Goal: Information Seeking & Learning: Learn about a topic

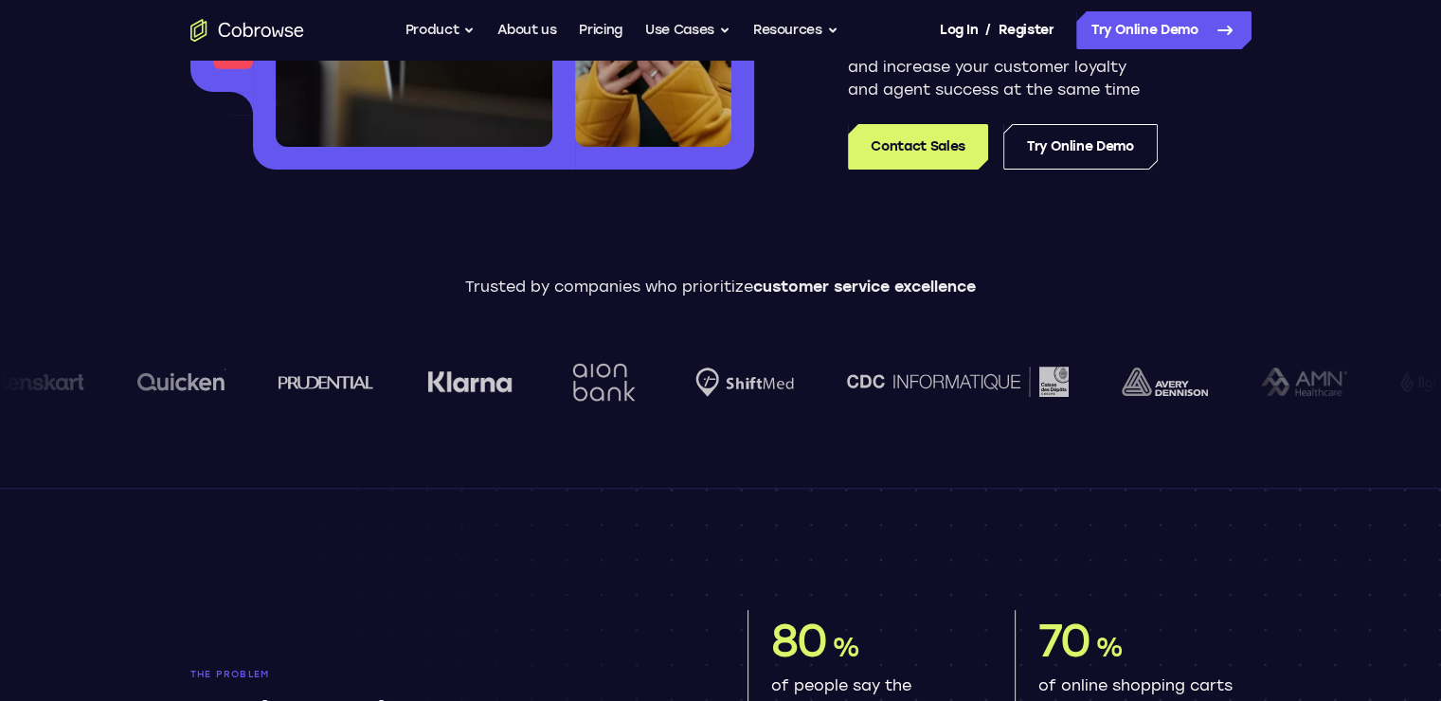
scroll to position [473, 0]
click at [606, 39] on link "Pricing" at bounding box center [601, 30] width 44 height 38
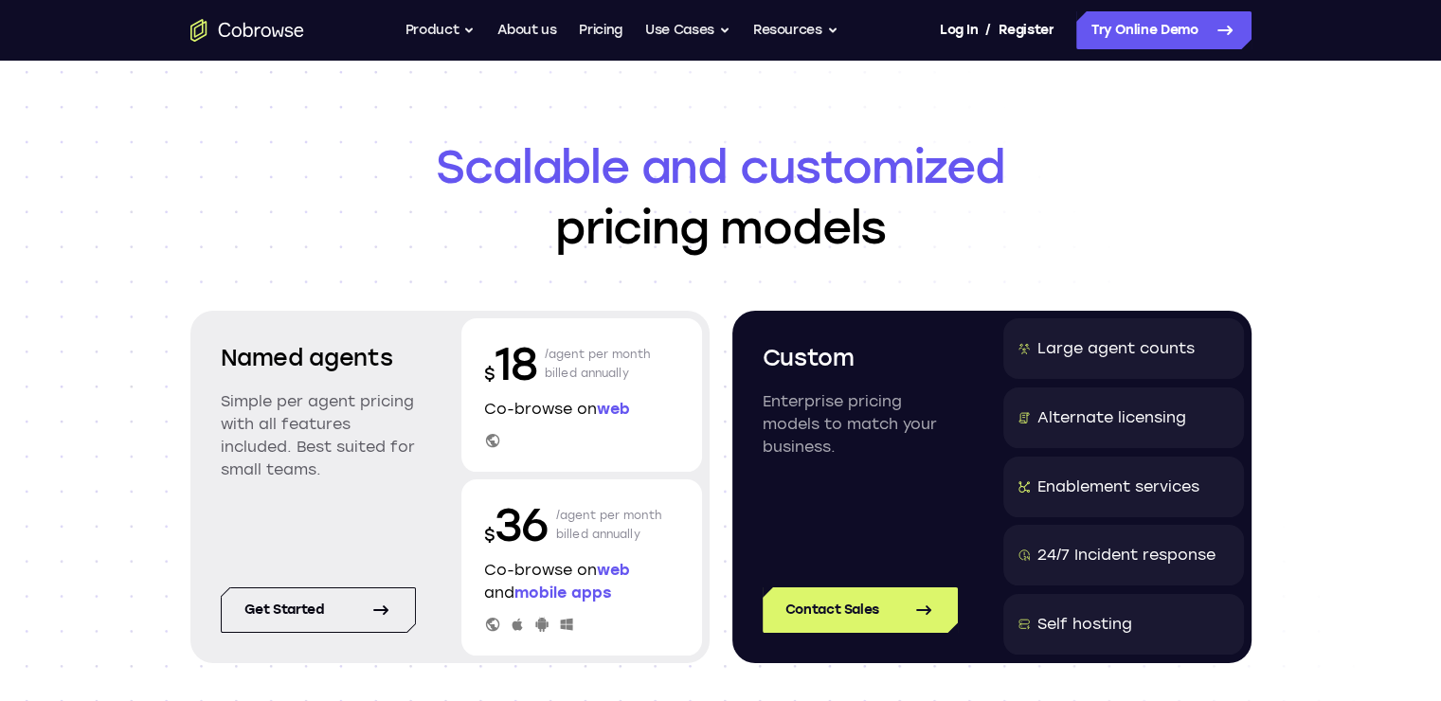
drag, startPoint x: 524, startPoint y: 352, endPoint x: 603, endPoint y: 368, distance: 80.1
click at [603, 368] on div "$ 18 /agent per month billed annually" at bounding box center [581, 364] width 195 height 61
click at [603, 368] on p "/agent per month billed annually" at bounding box center [598, 364] width 106 height 61
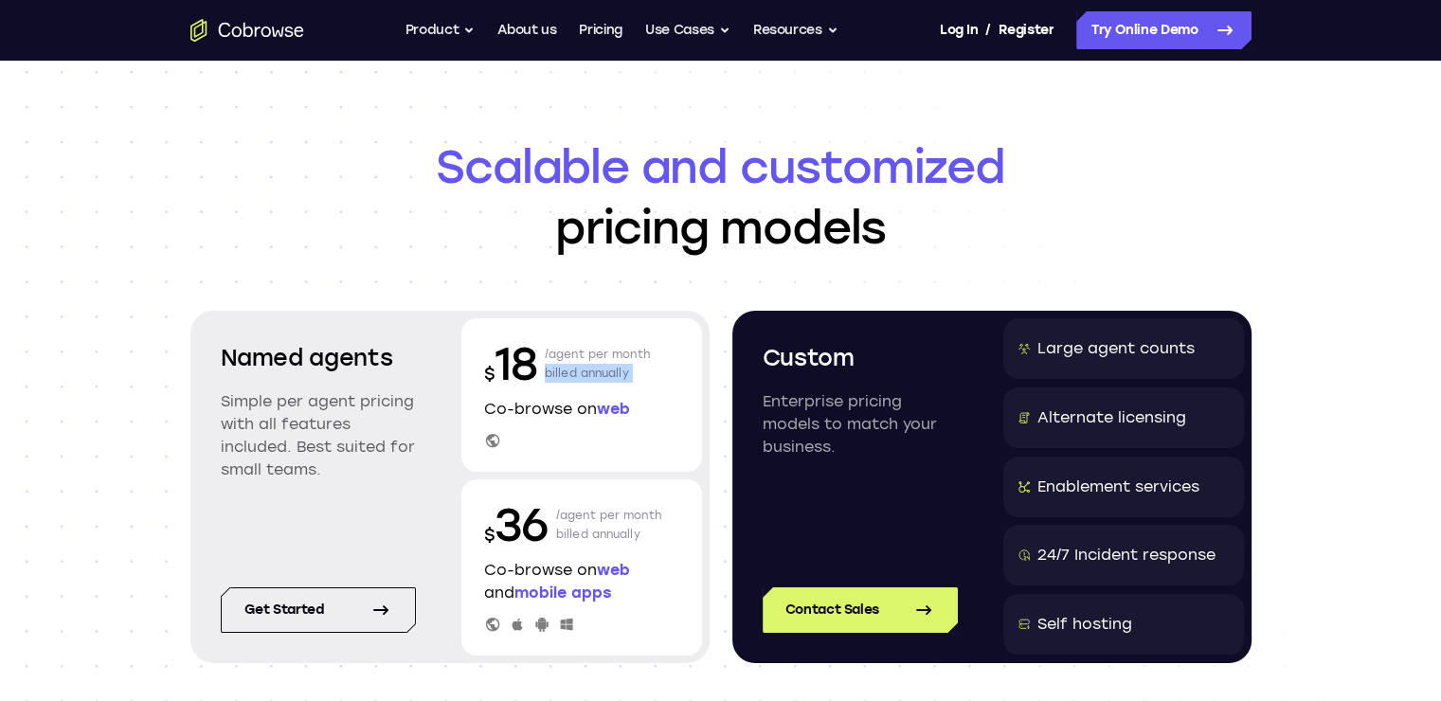
click at [603, 368] on p "/agent per month billed annually" at bounding box center [598, 364] width 106 height 61
click at [570, 161] on span "Scalable and customized" at bounding box center [720, 166] width 1061 height 61
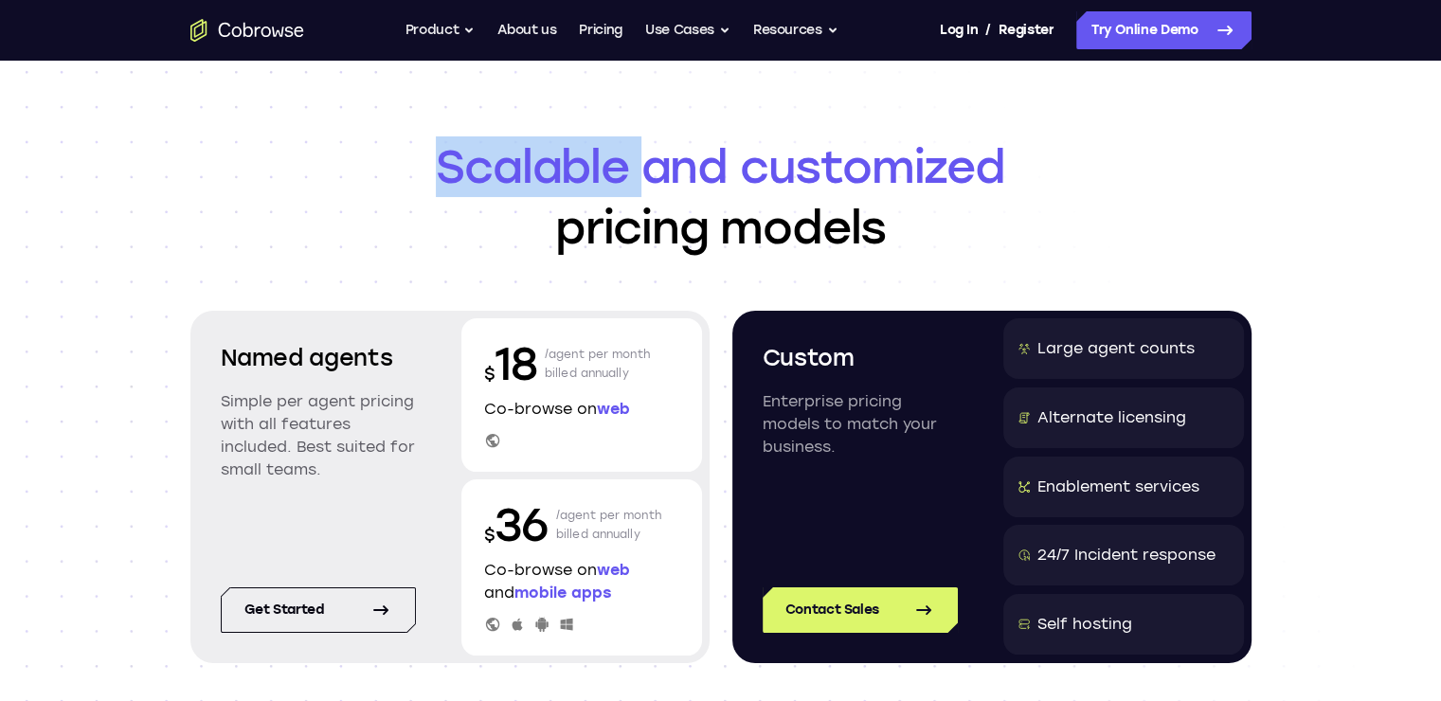
click at [570, 161] on span "Scalable and customized" at bounding box center [720, 166] width 1061 height 61
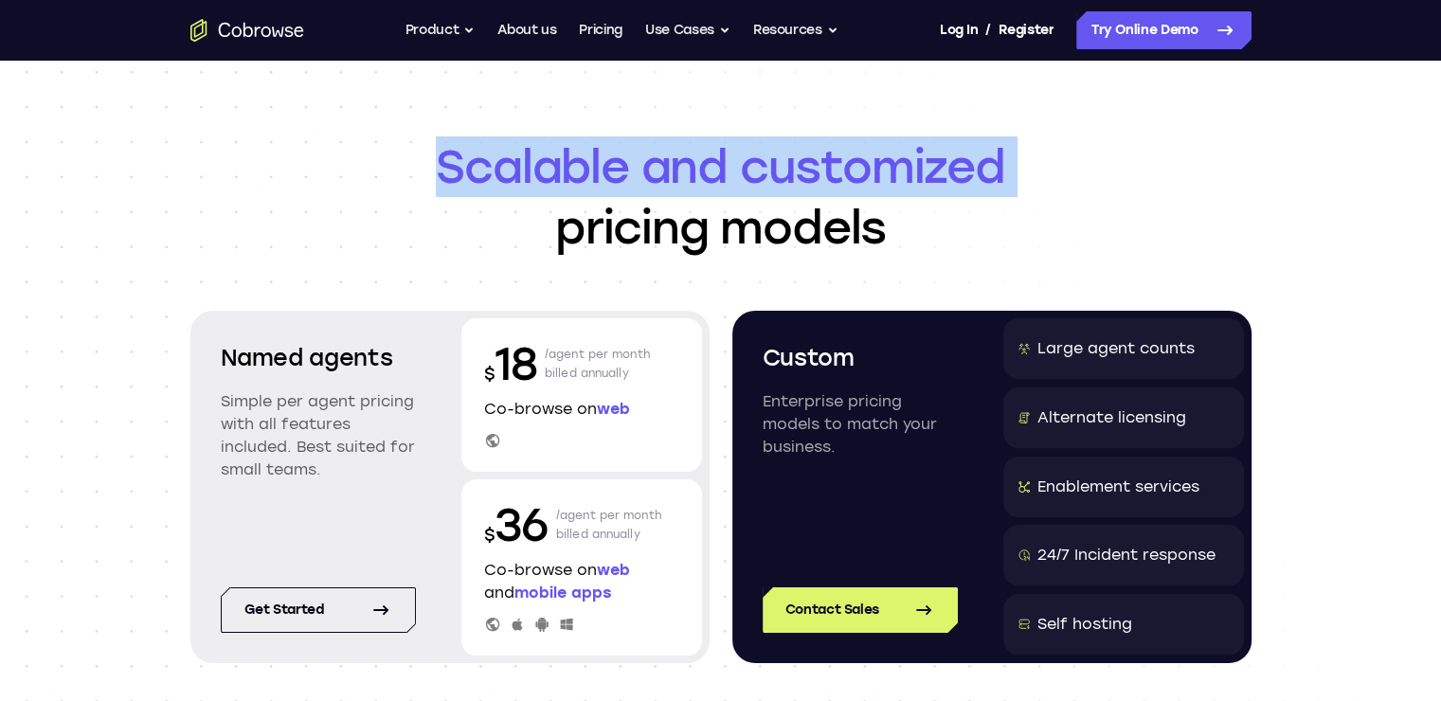
click at [570, 161] on span "Scalable and customized" at bounding box center [720, 166] width 1061 height 61
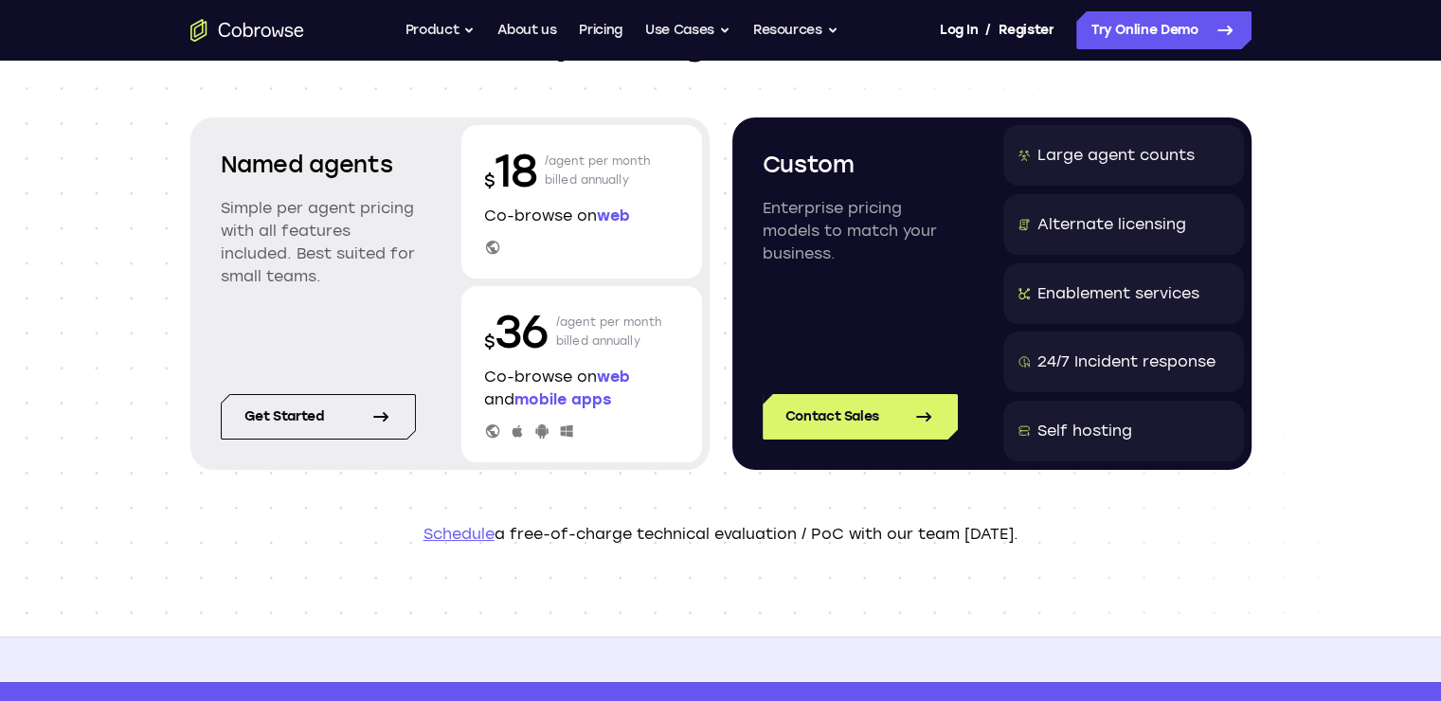
scroll to position [211, 0]
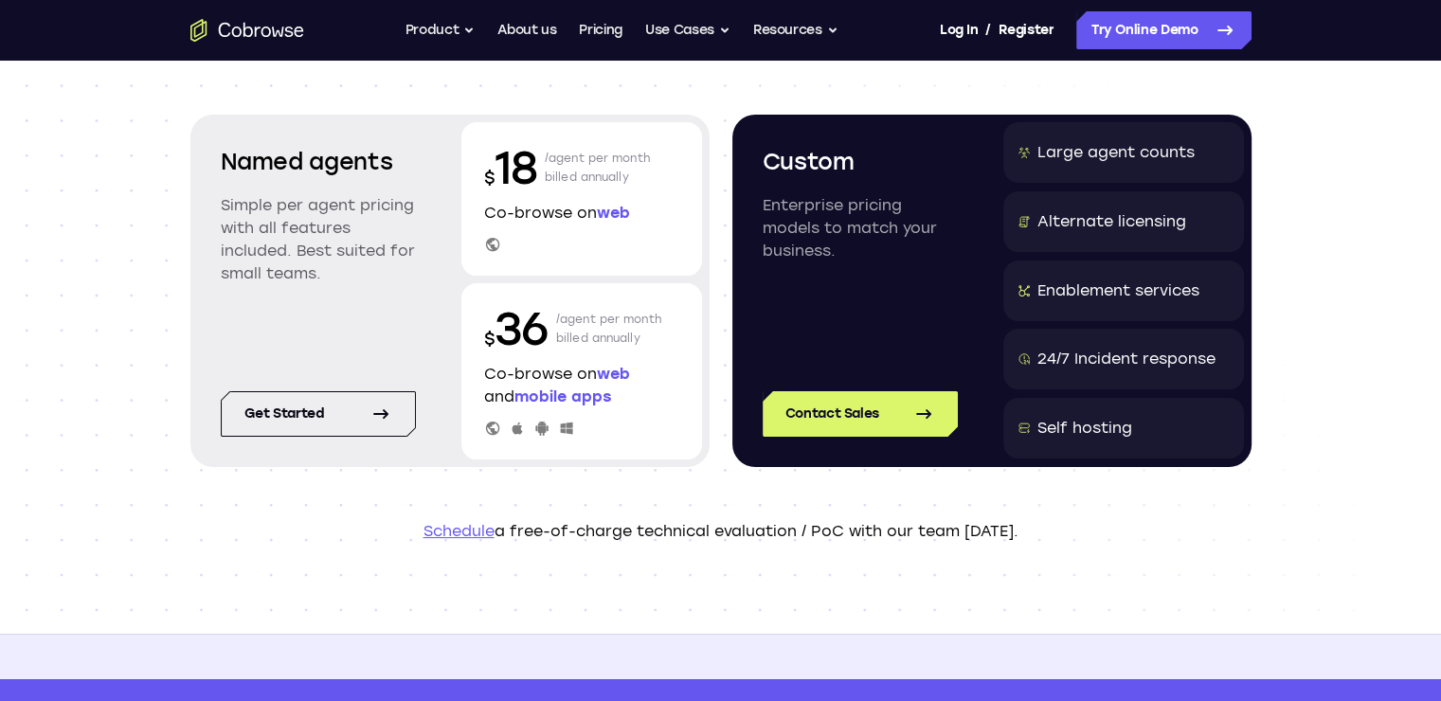
click at [556, 341] on p "/agent per month billed annually" at bounding box center [609, 328] width 106 height 61
drag, startPoint x: 509, startPoint y: 216, endPoint x: 600, endPoint y: 224, distance: 91.3
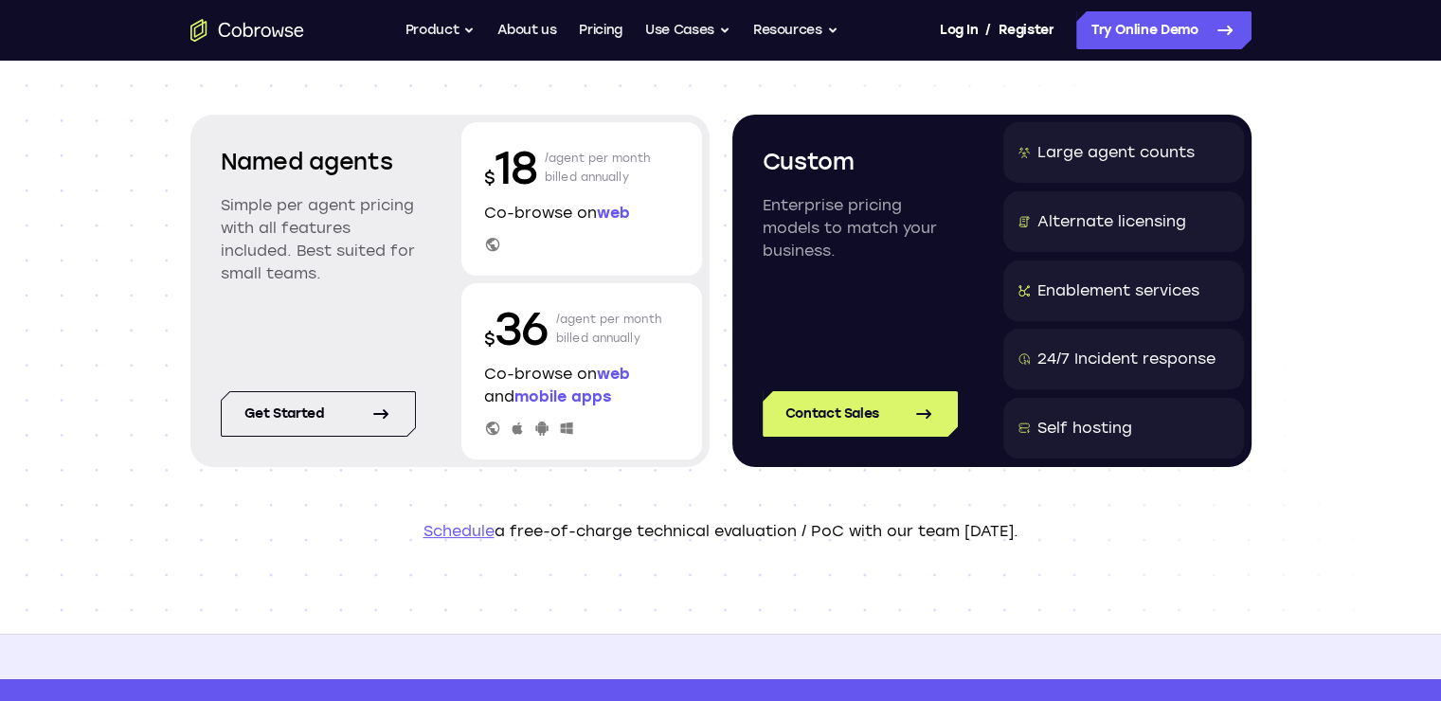
click at [600, 224] on div "$ 18 /agent per month billed annually Co-browse on web" at bounding box center [581, 198] width 241 height 153
click at [493, 409] on div "$ 36 /agent per month billed annually Co-browse on web and mobile apps" at bounding box center [581, 371] width 241 height 176
click at [568, 398] on span "mobile apps" at bounding box center [562, 397] width 97 height 18
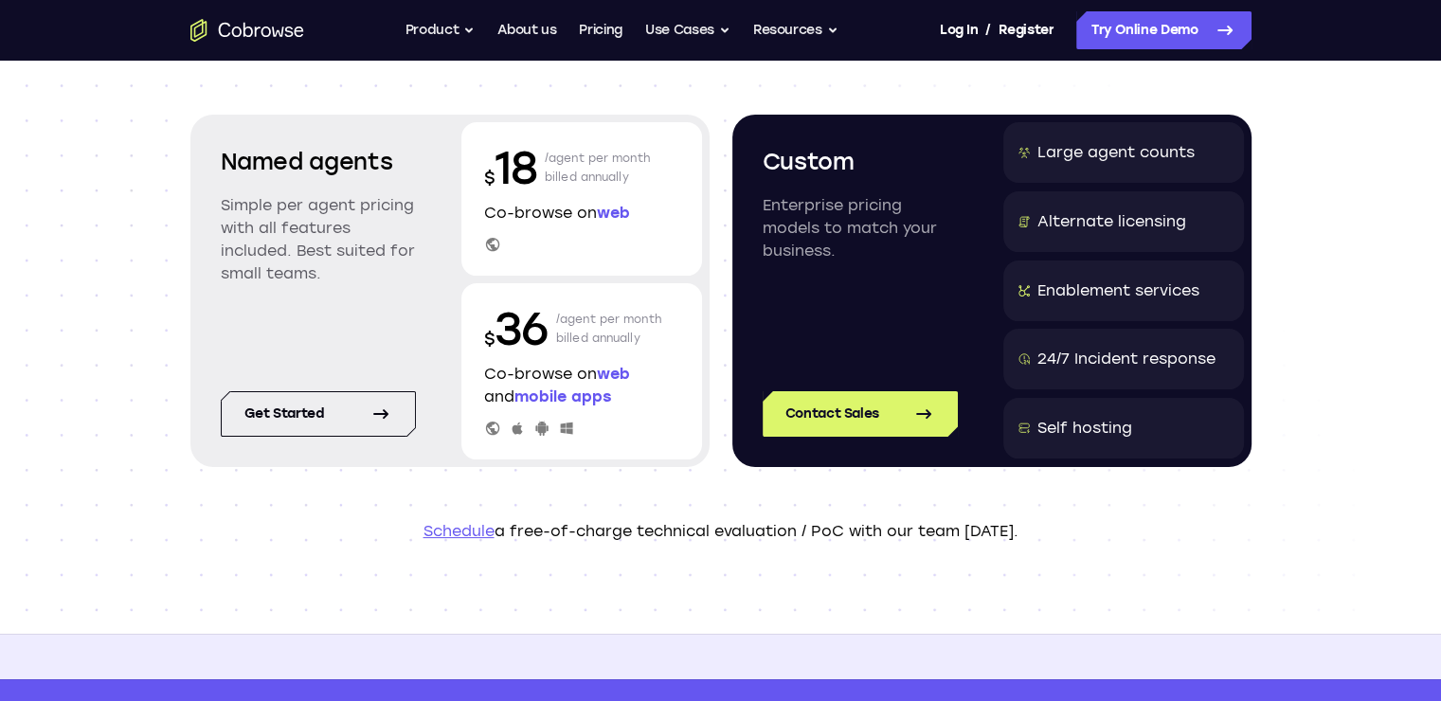
click at [568, 335] on p "/agent per month billed annually" at bounding box center [609, 328] width 106 height 61
click at [254, 194] on p "Simple per agent pricing with all features included. Best suited for small team…" at bounding box center [318, 239] width 195 height 91
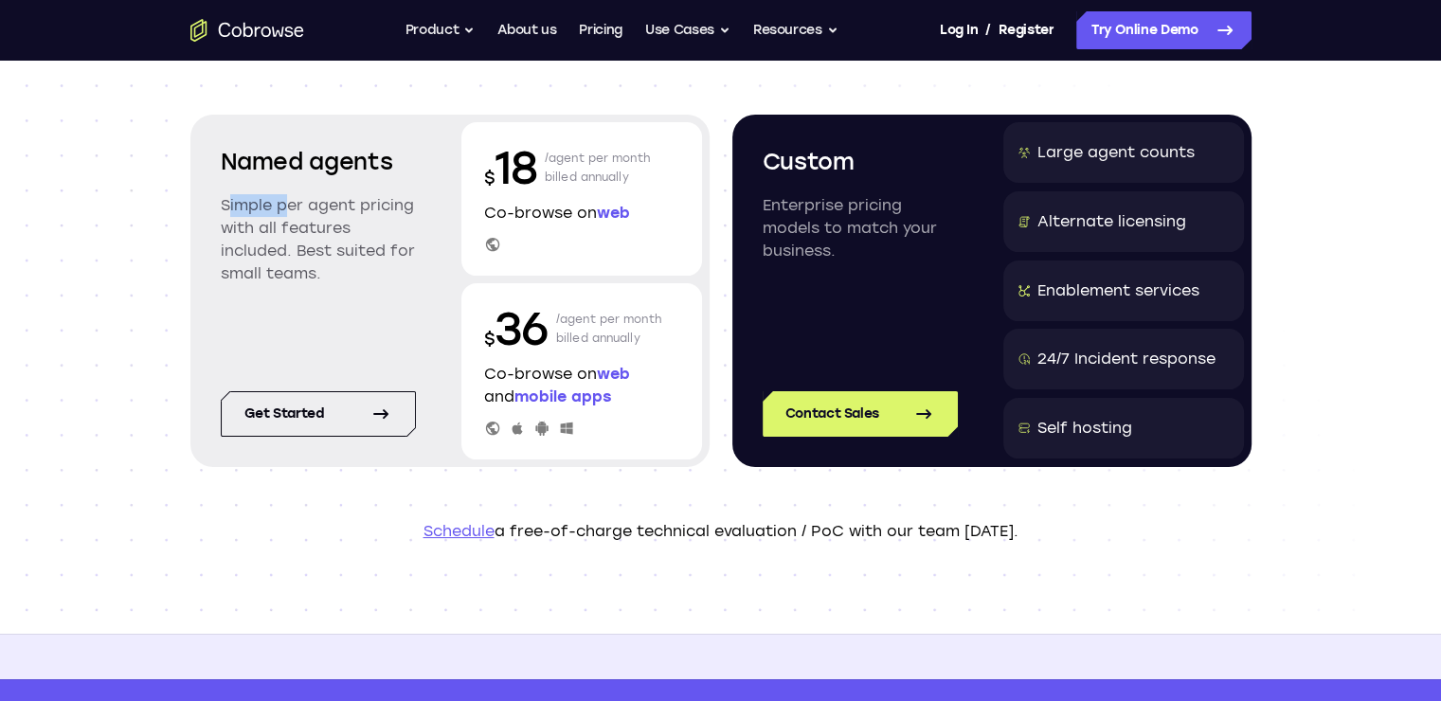
click at [254, 194] on p "Simple per agent pricing with all features included. Best suited for small team…" at bounding box center [318, 239] width 195 height 91
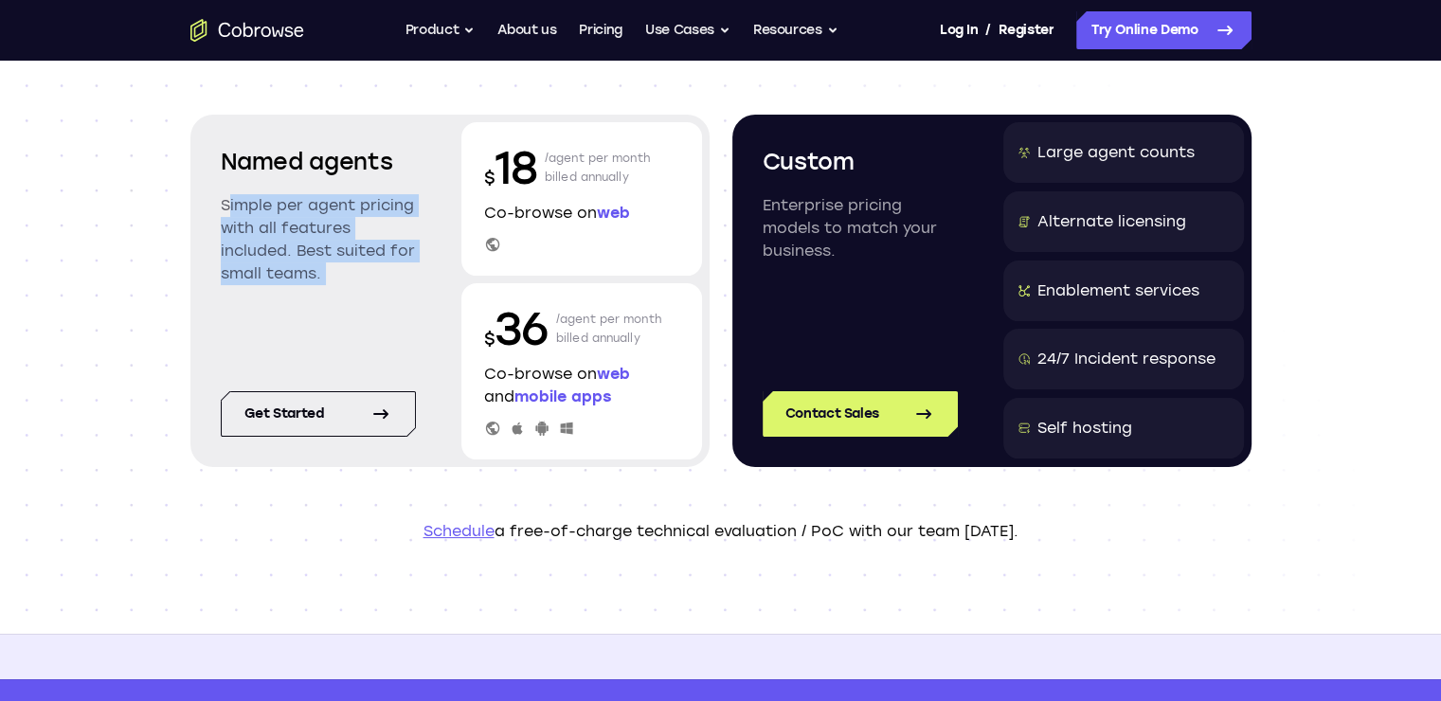
click at [254, 194] on p "Simple per agent pricing with all features included. Best suited for small team…" at bounding box center [318, 239] width 195 height 91
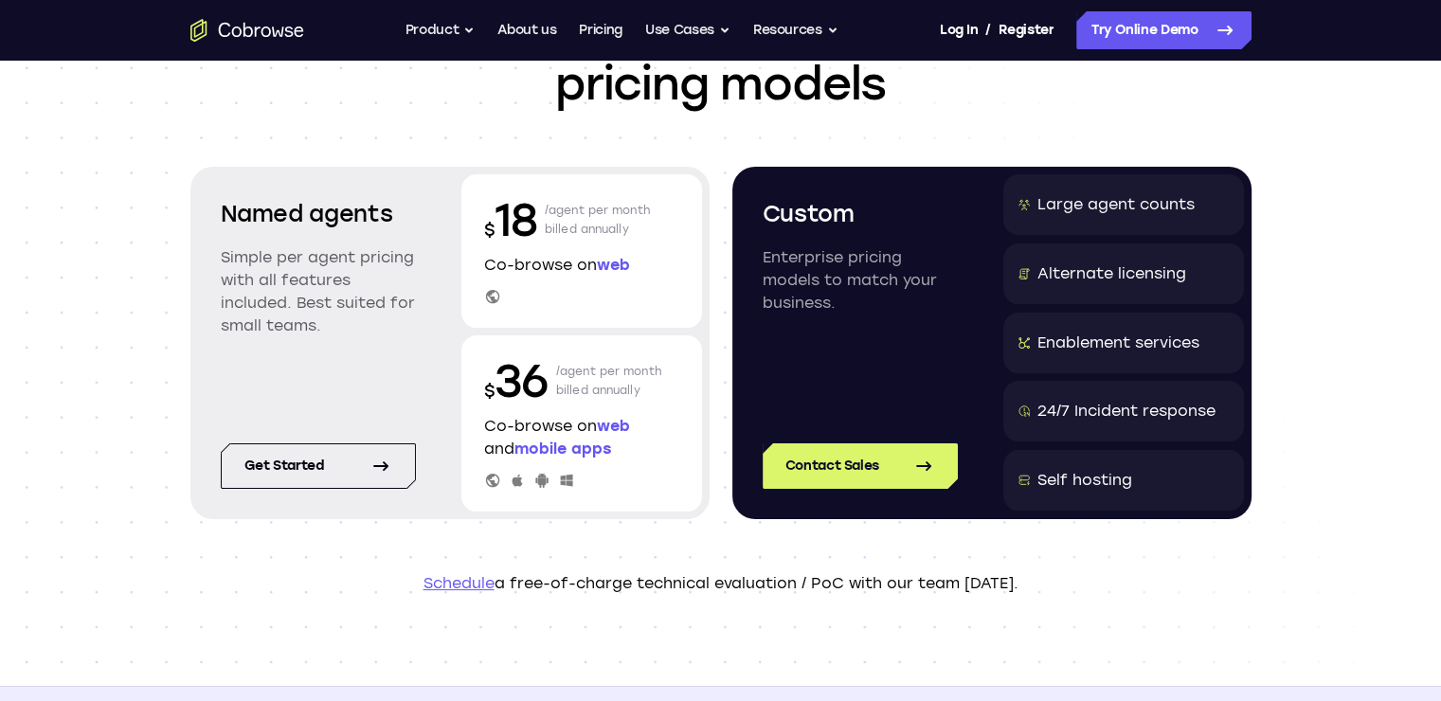
scroll to position [154, 0]
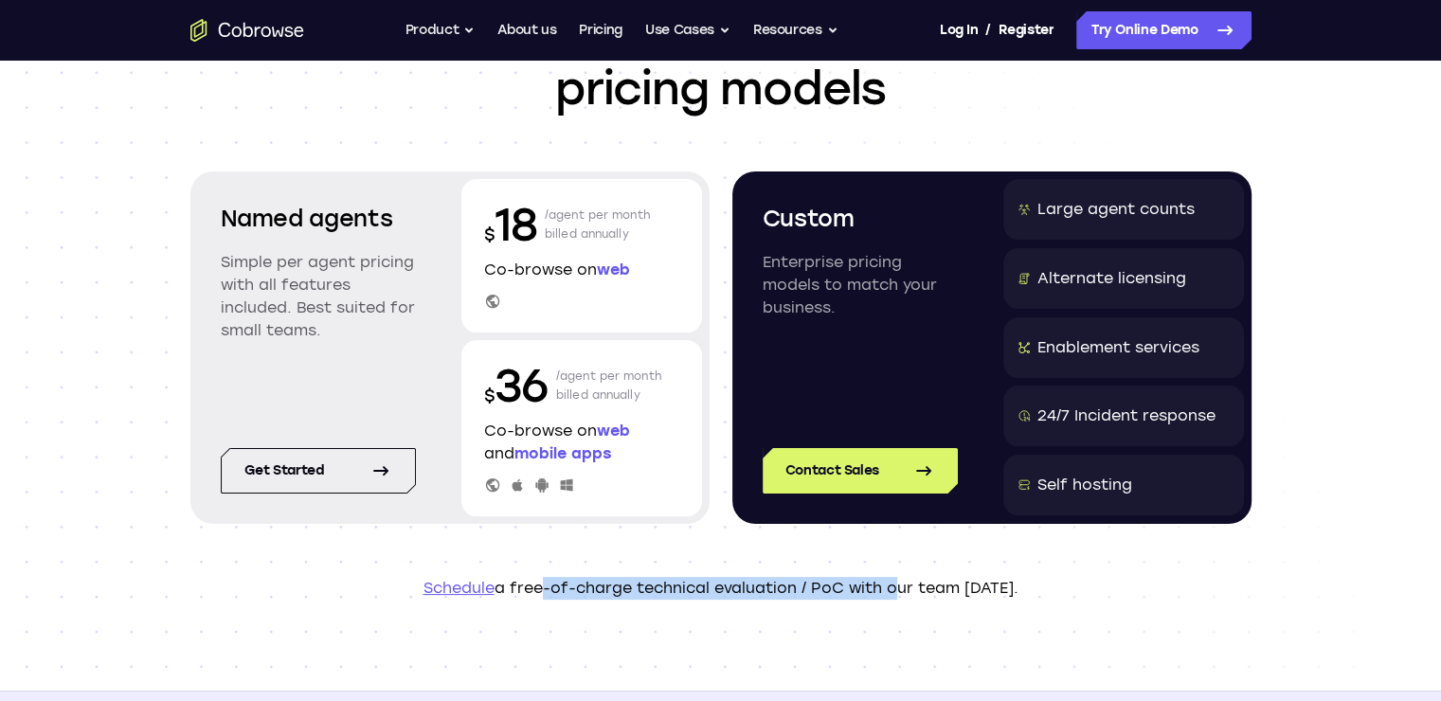
drag, startPoint x: 534, startPoint y: 584, endPoint x: 1033, endPoint y: 616, distance: 499.4
click at [1033, 616] on header "Scalable and customized pricing models Named agents Simple per agent pricing wi…" at bounding box center [721, 298] width 1213 height 785
click at [718, 600] on header "Scalable and customized pricing models Named agents Simple per agent pricing wi…" at bounding box center [721, 298] width 1213 height 785
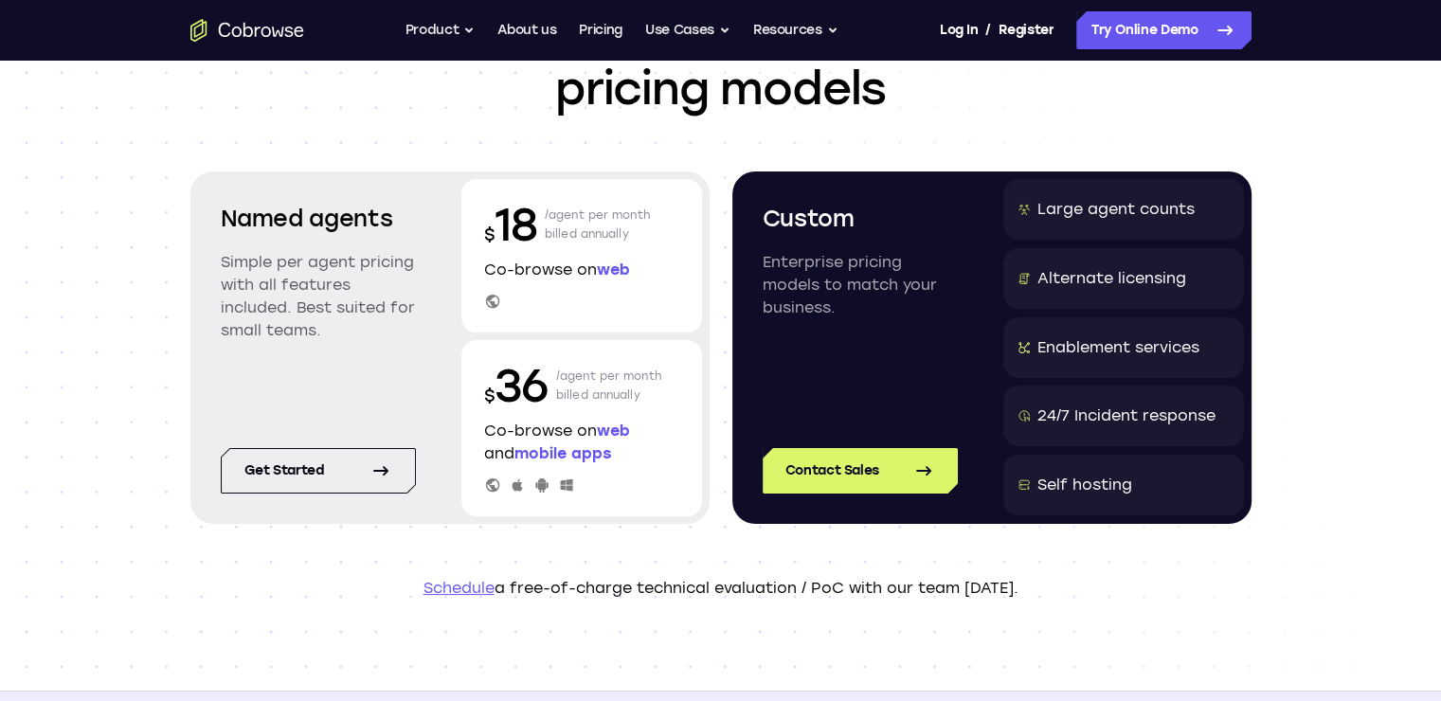
scroll to position [0, 0]
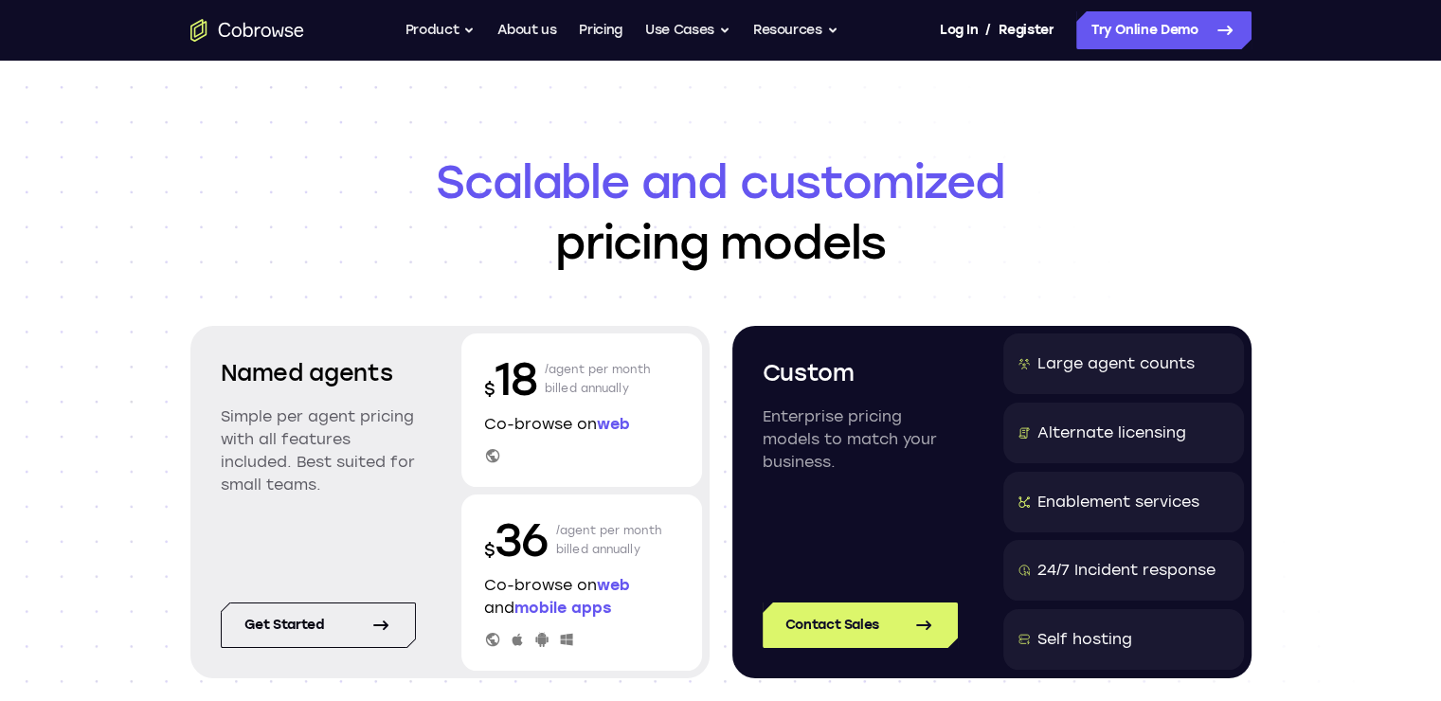
click at [794, 432] on p "Enterprise pricing models to match your business." at bounding box center [860, 440] width 195 height 68
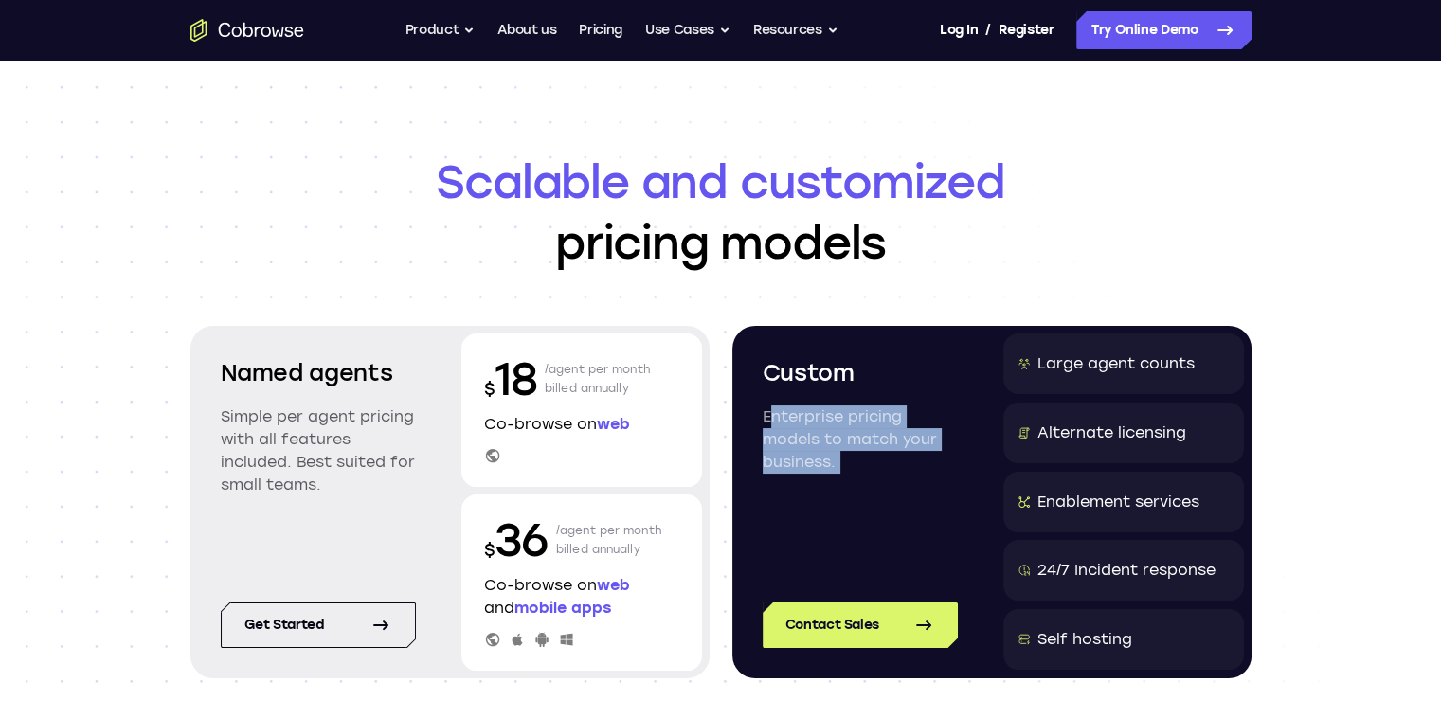
click at [794, 432] on p "Enterprise pricing models to match your business." at bounding box center [860, 440] width 195 height 68
drag, startPoint x: 891, startPoint y: 454, endPoint x: 745, endPoint y: 406, distance: 153.4
click at [745, 406] on div "Custom Enterprise pricing models to match your business." at bounding box center [860, 446] width 241 height 224
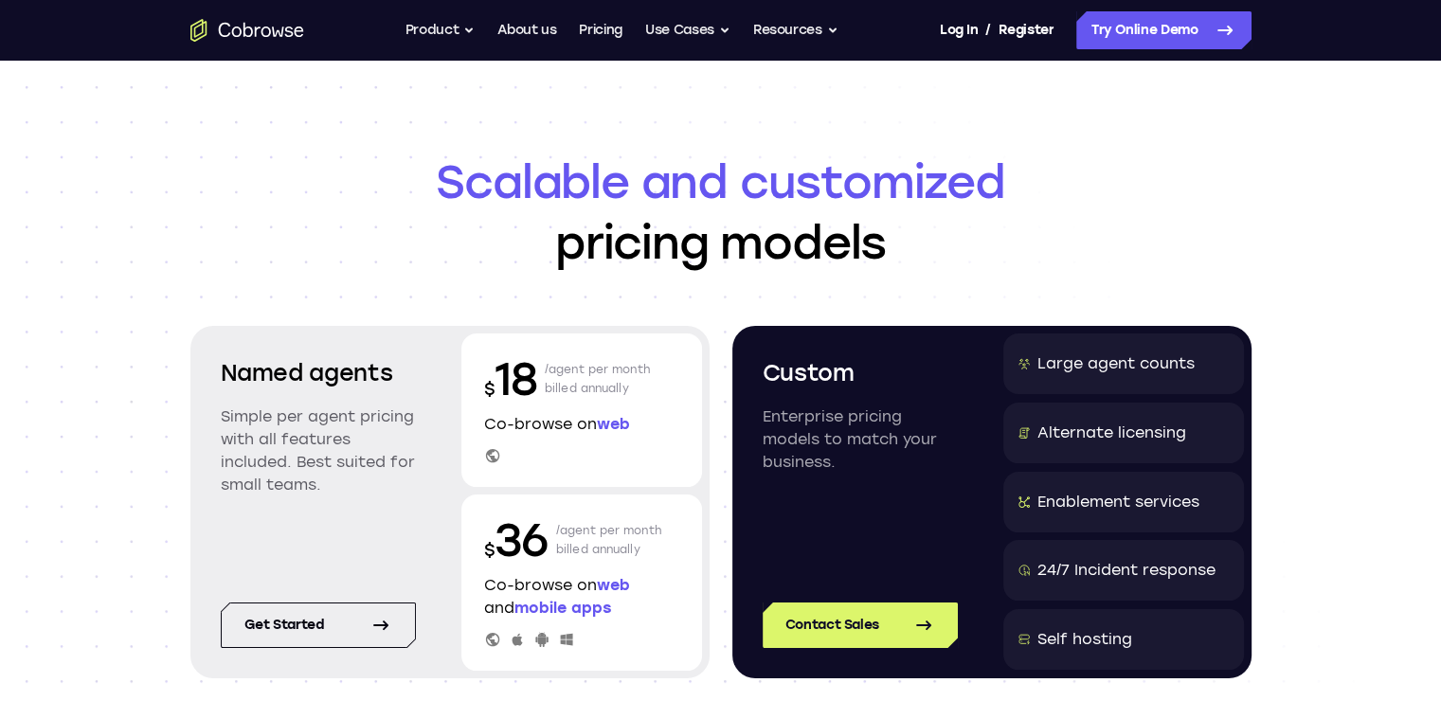
click at [1089, 647] on div "Self hosting" at bounding box center [1084, 639] width 95 height 23
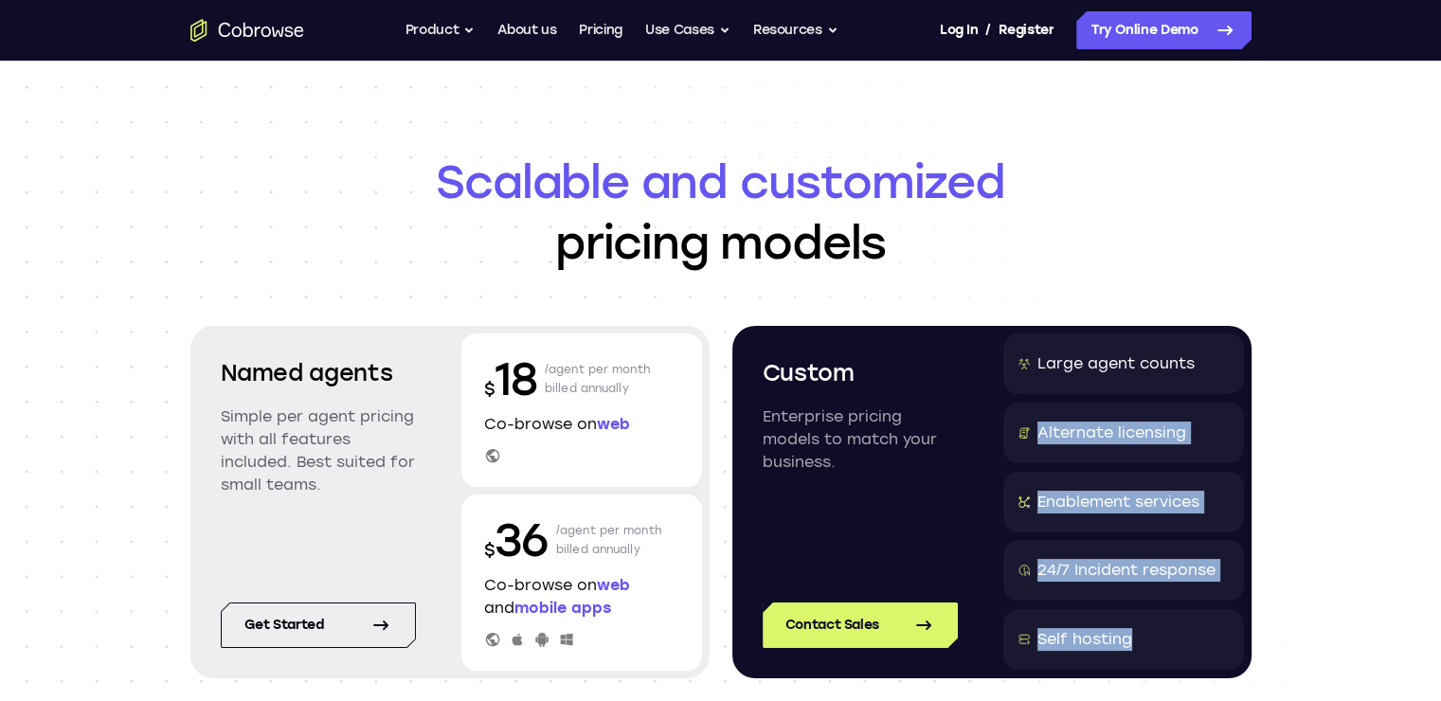
drag, startPoint x: 1089, startPoint y: 647, endPoint x: 1080, endPoint y: 403, distance: 244.6
click at [1080, 403] on div "Large agent counts Alternate licensing Enablement services 24/7 Incident respon…" at bounding box center [1123, 502] width 241 height 337
copy header "Alternate licensing Enablement services 24/7 Incident response Self hosting"
click at [1069, 403] on div "Alternate licensing" at bounding box center [1123, 433] width 241 height 61
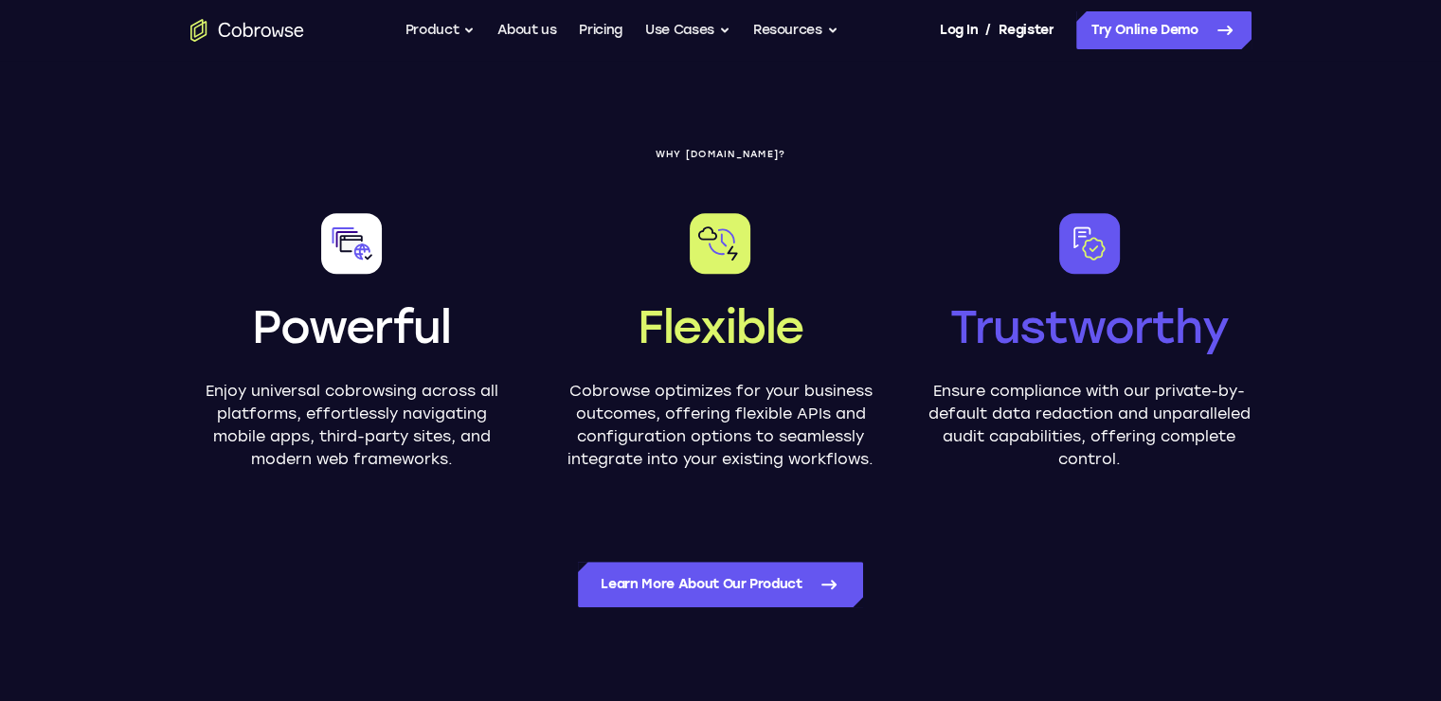
scroll to position [955, 0]
drag, startPoint x: 249, startPoint y: 426, endPoint x: 501, endPoint y: 467, distance: 255.3
click at [502, 468] on p "Enjoy universal cobrowsing across all platforms, effortlessly navigating mobile…" at bounding box center [351, 424] width 323 height 91
drag, startPoint x: 502, startPoint y: 468, endPoint x: 149, endPoint y: 352, distance: 372.1
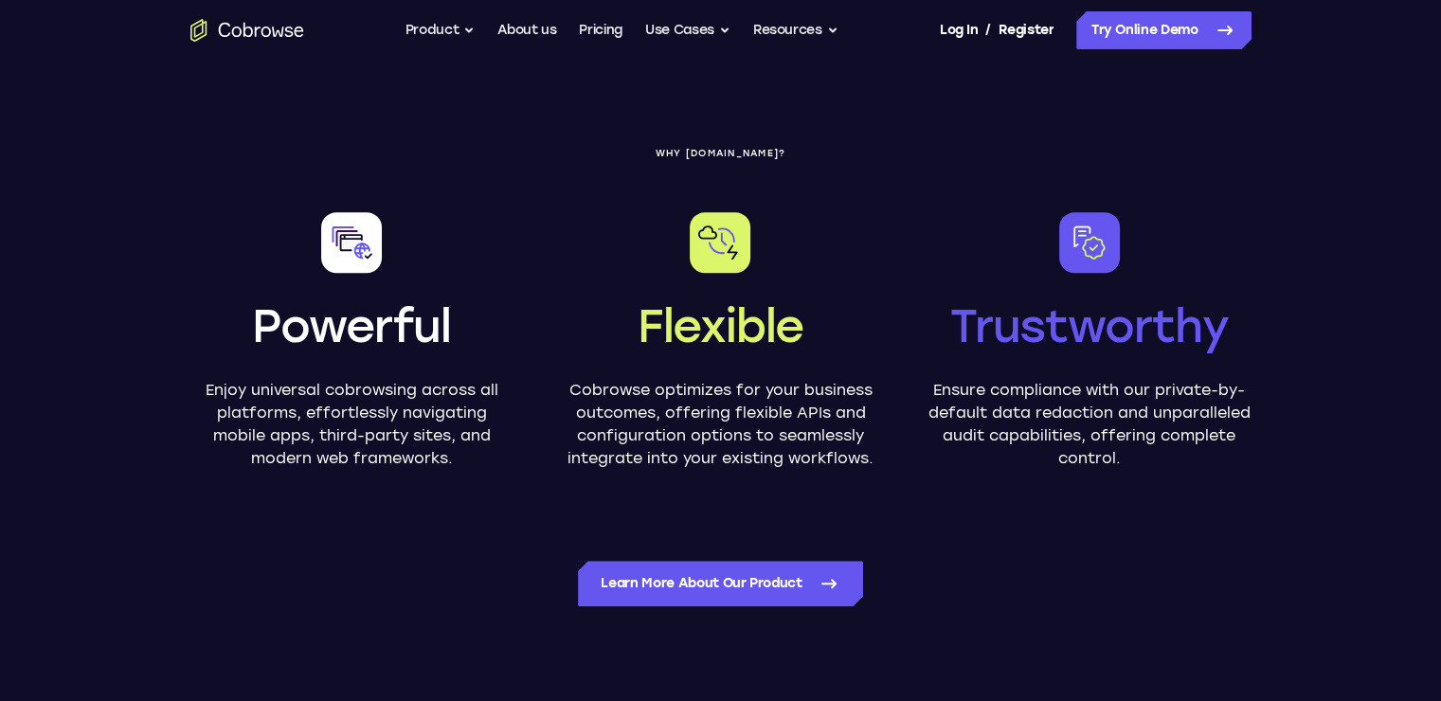
click at [149, 352] on section "WHY [DOMAIN_NAME]? Powerful Enjoy universal cobrowsing across all platforms, ef…" at bounding box center [721, 381] width 1213 height 708
click at [435, 435] on p "Enjoy universal cobrowsing across all platforms, effortlessly navigating mobile…" at bounding box center [351, 424] width 323 height 91
click at [328, 399] on p "Enjoy universal cobrowsing across all platforms, effortlessly navigating mobile…" at bounding box center [351, 424] width 323 height 91
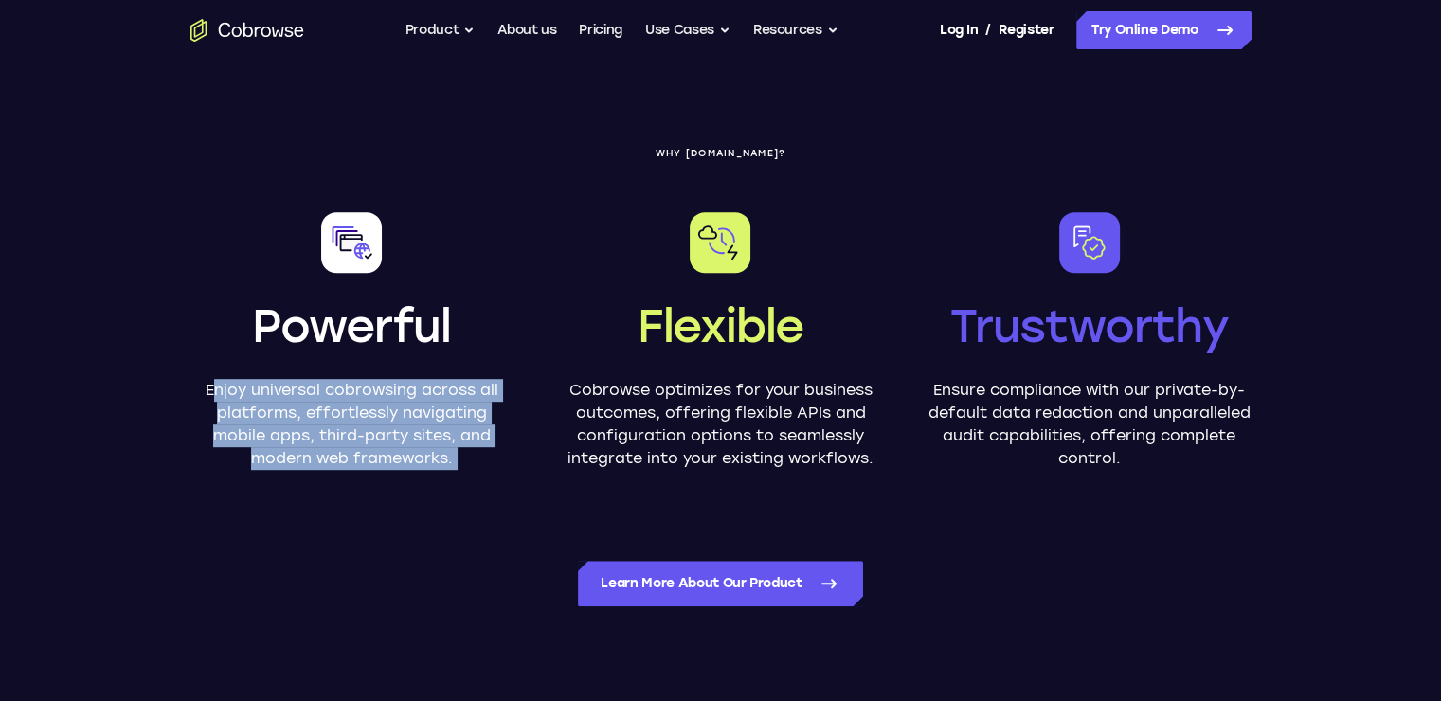
click at [328, 399] on p "Enjoy universal cobrowsing across all platforms, effortlessly navigating mobile…" at bounding box center [351, 424] width 323 height 91
click at [324, 432] on p "Enjoy universal cobrowsing across all platforms, effortlessly navigating mobile…" at bounding box center [351, 424] width 323 height 91
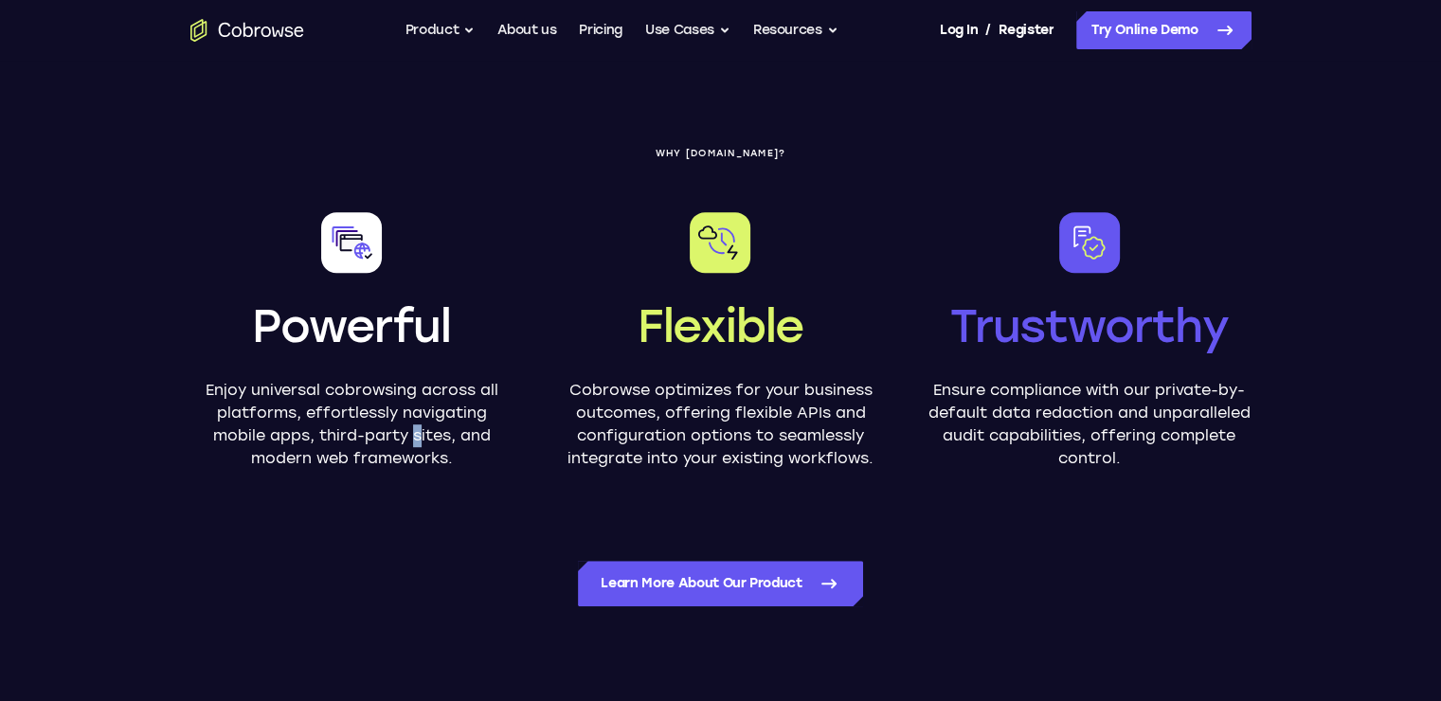
click at [324, 432] on p "Enjoy universal cobrowsing across all platforms, effortlessly navigating mobile…" at bounding box center [351, 424] width 323 height 91
click at [439, 476] on section "WHY [DOMAIN_NAME]? Powerful Enjoy universal cobrowsing across all platforms, ef…" at bounding box center [721, 381] width 1213 height 708
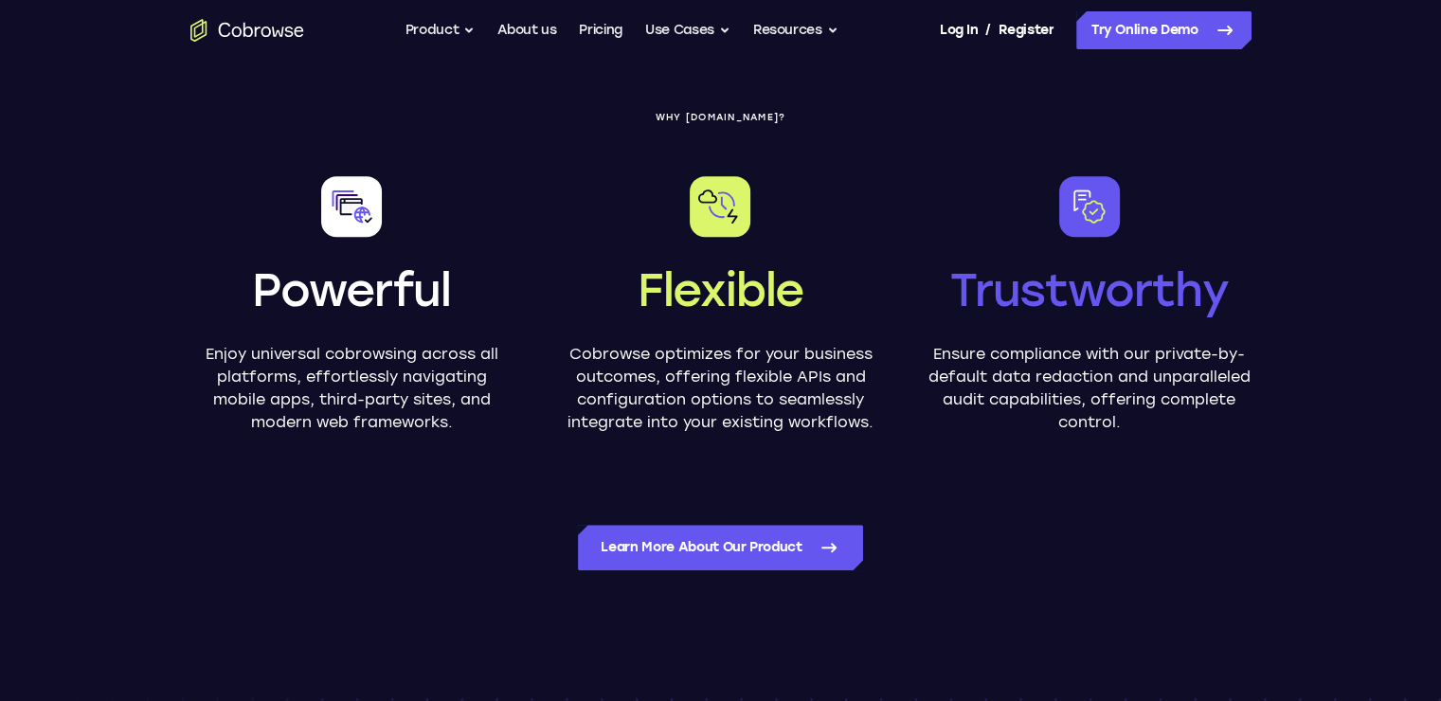
scroll to position [996, 0]
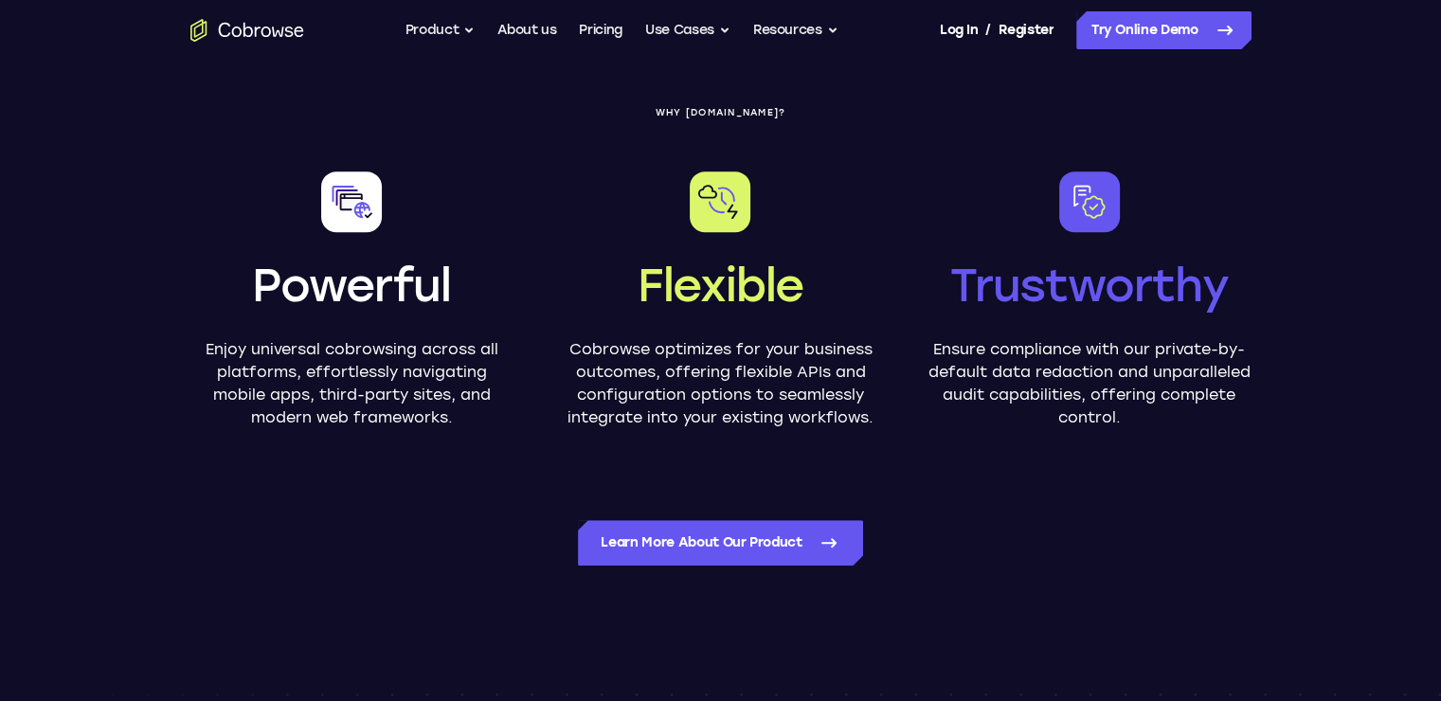
click at [653, 366] on p "Cobrowse optimizes for your business outcomes, offering flexible APIs and confi…" at bounding box center [720, 383] width 323 height 91
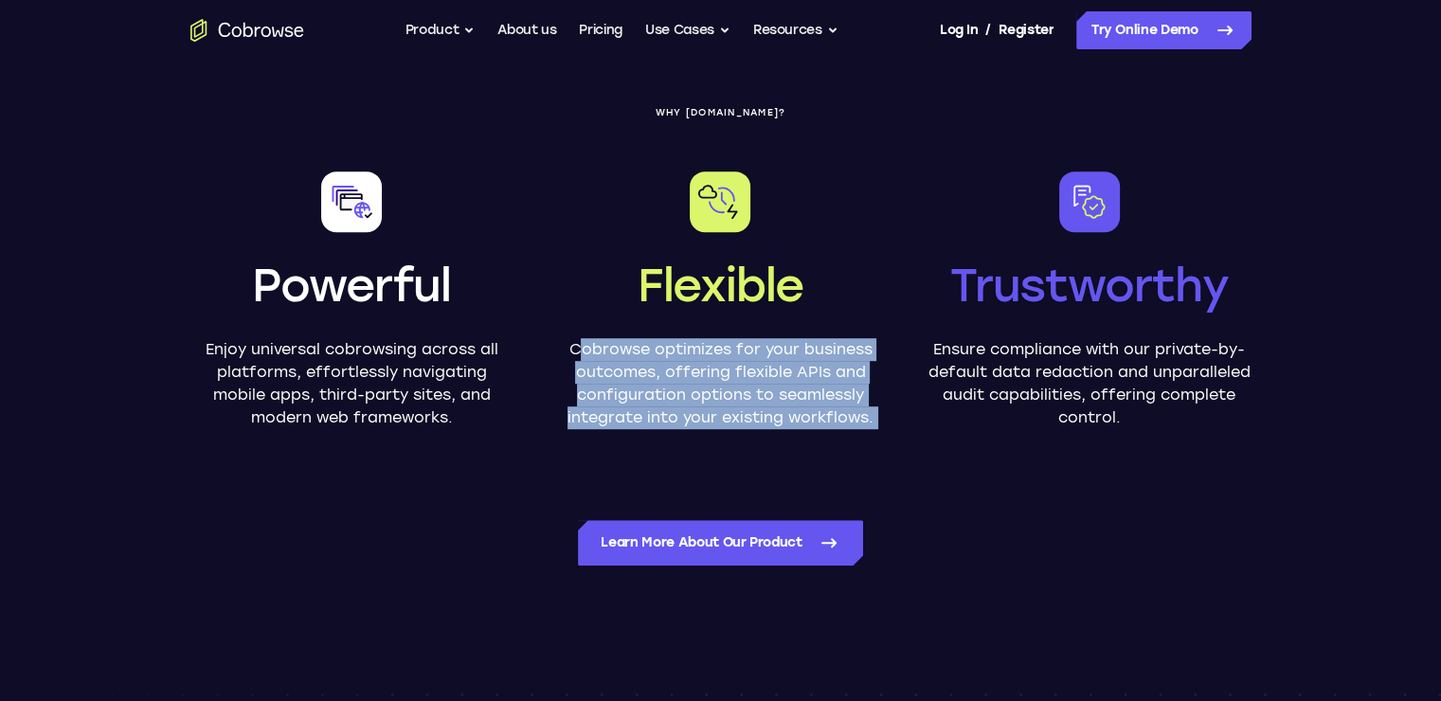
click at [653, 366] on p "Cobrowse optimizes for your business outcomes, offering flexible APIs and confi…" at bounding box center [720, 383] width 323 height 91
click at [650, 368] on p "Cobrowse optimizes for your business outcomes, offering flexible APIs and confi…" at bounding box center [720, 383] width 323 height 91
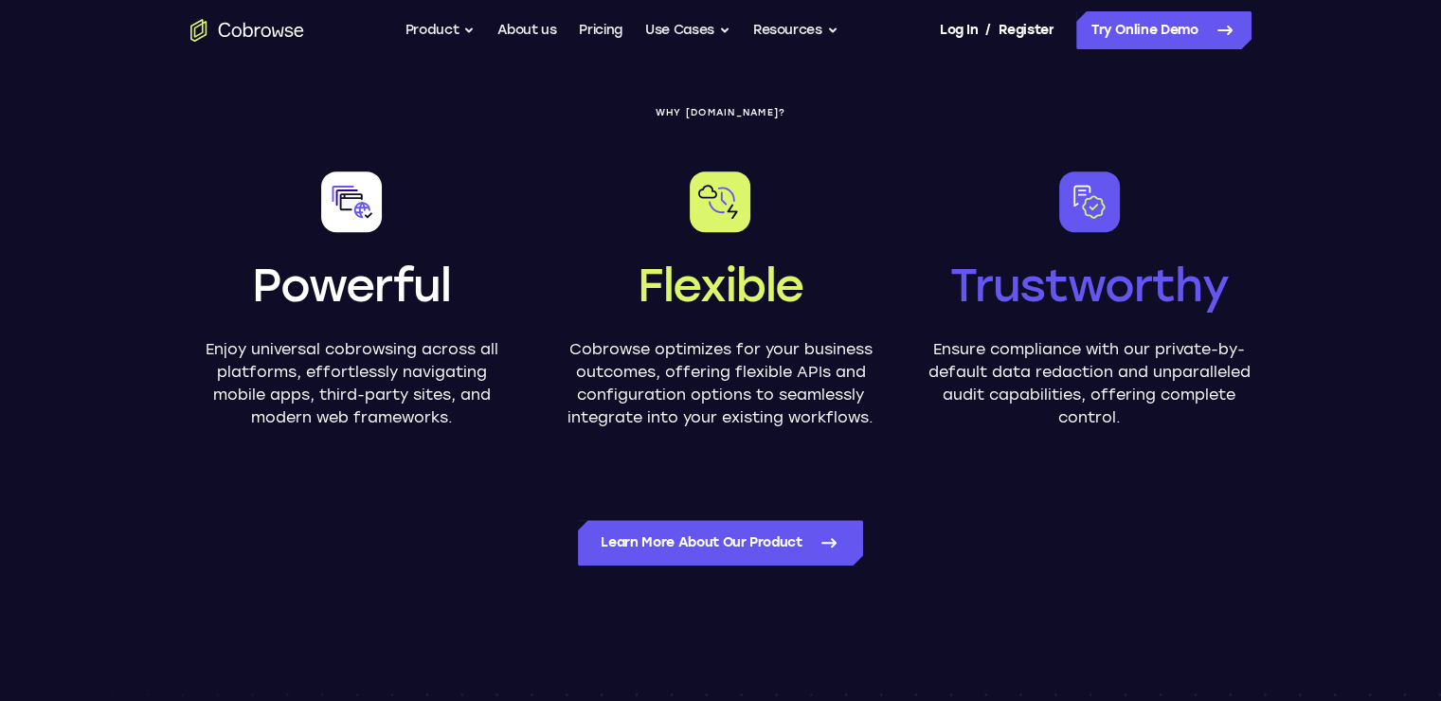
click at [997, 350] on p "Ensure compliance with our private-by-default data redaction and unparalleled a…" at bounding box center [1089, 383] width 323 height 91
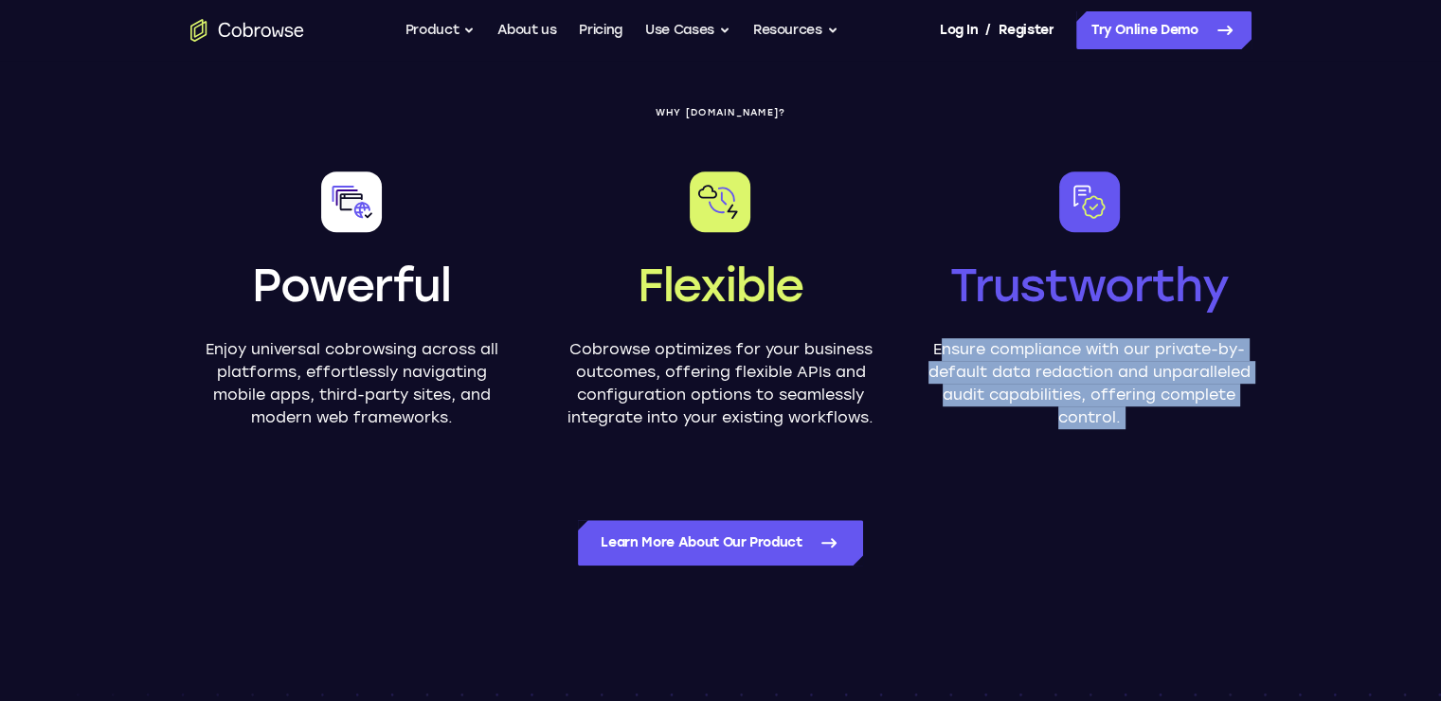
click at [997, 350] on p "Ensure compliance with our private-by-default data redaction and unparalleled a…" at bounding box center [1089, 383] width 323 height 91
click at [1050, 413] on p "Ensure compliance with our private-by-default data redaction and unparalleled a…" at bounding box center [1089, 383] width 323 height 91
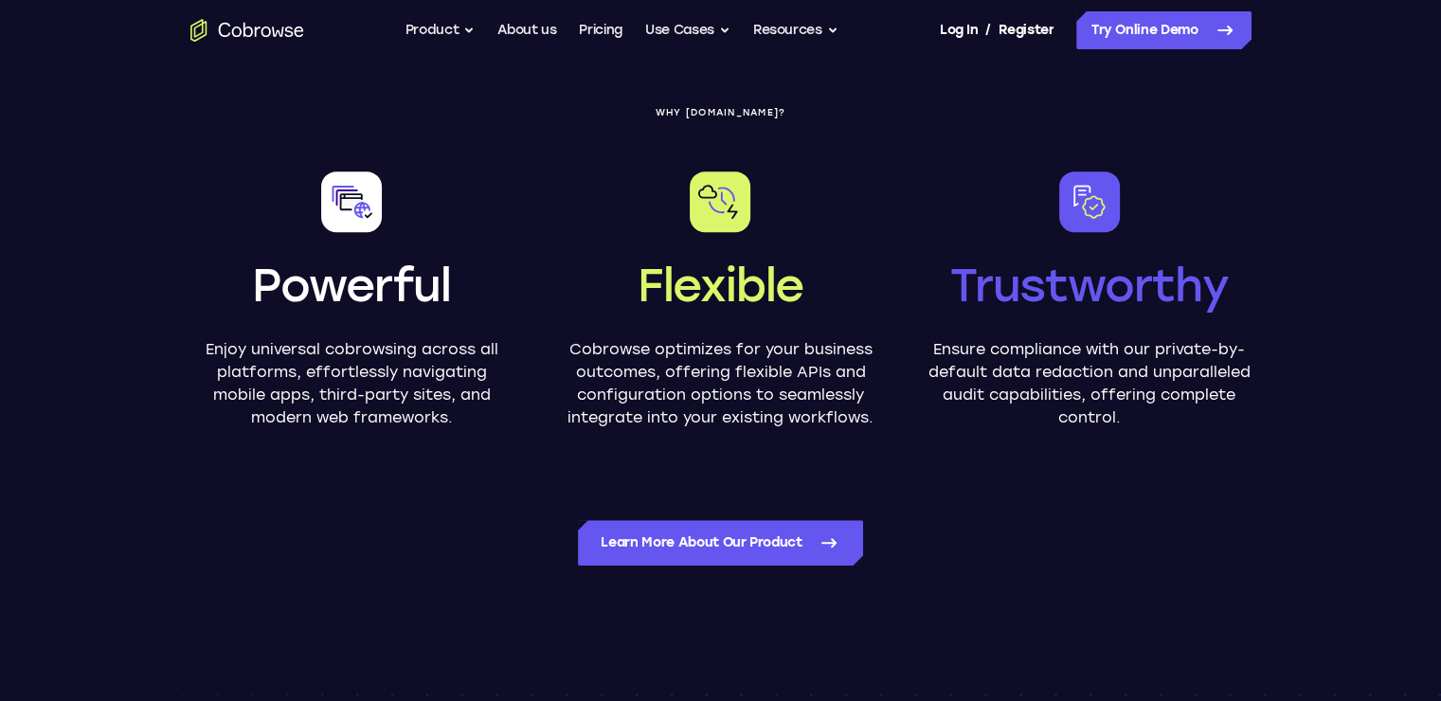
click at [1085, 386] on p "Ensure compliance with our private-by-default data redaction and unparalleled a…" at bounding box center [1089, 383] width 323 height 91
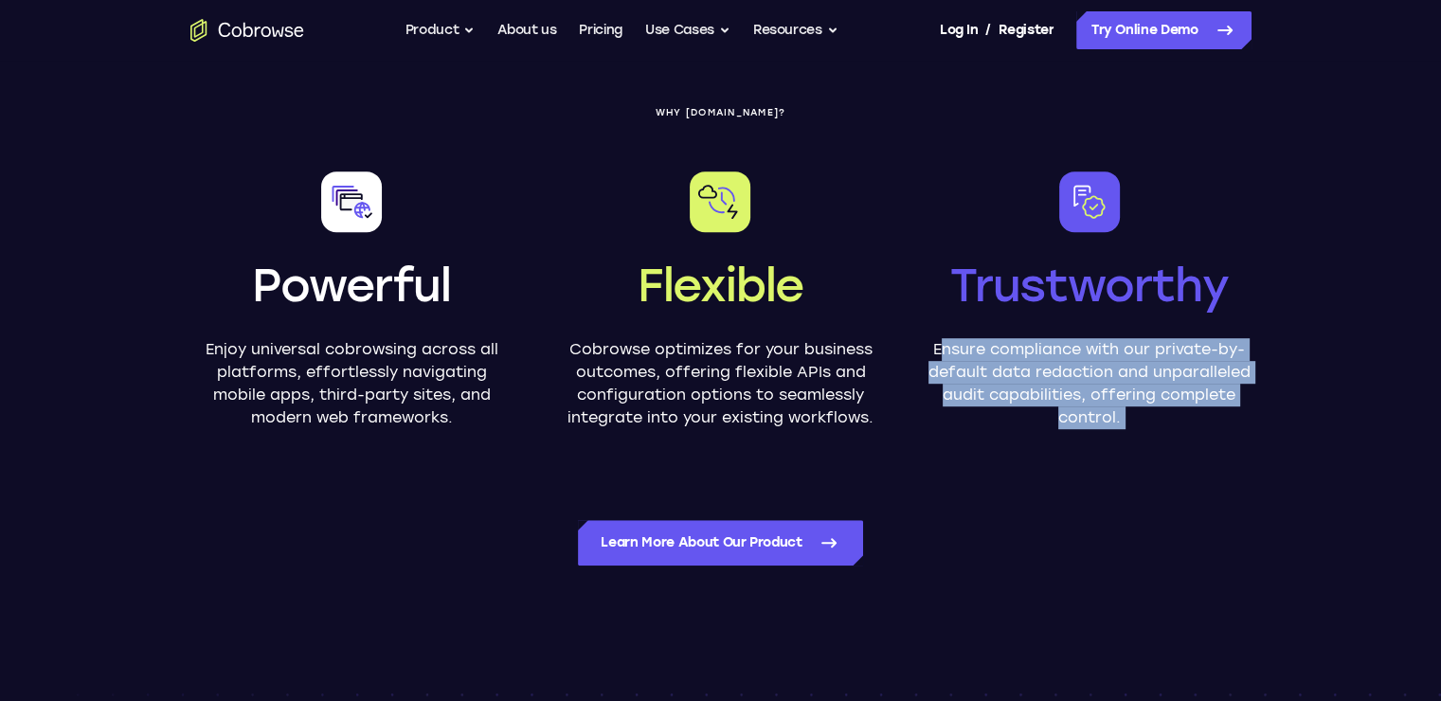
click at [1085, 386] on p "Ensure compliance with our private-by-default data redaction and unparalleled a…" at bounding box center [1089, 383] width 323 height 91
click at [1094, 379] on p "Ensure compliance with our private-by-default data redaction and unparalleled a…" at bounding box center [1089, 383] width 323 height 91
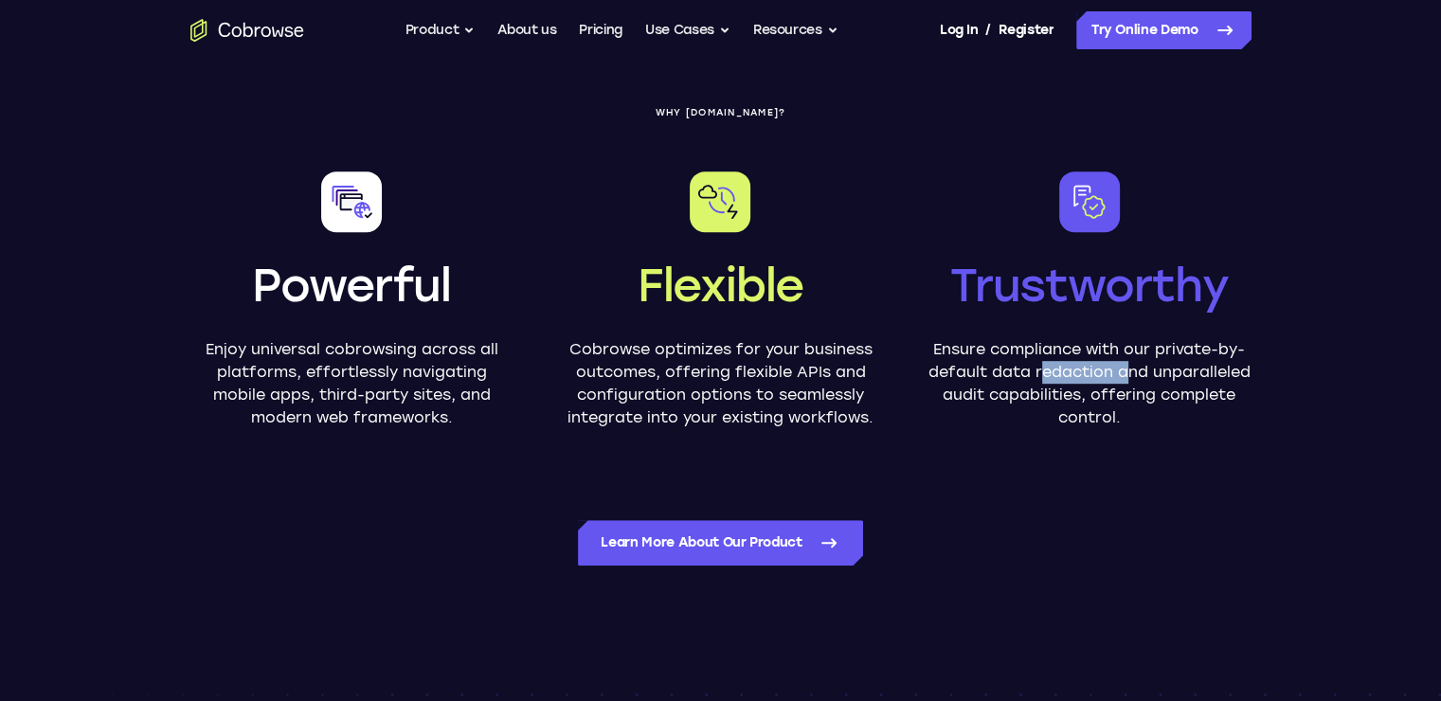
click at [1094, 379] on p "Ensure compliance with our private-by-default data redaction and unparalleled a…" at bounding box center [1089, 383] width 323 height 91
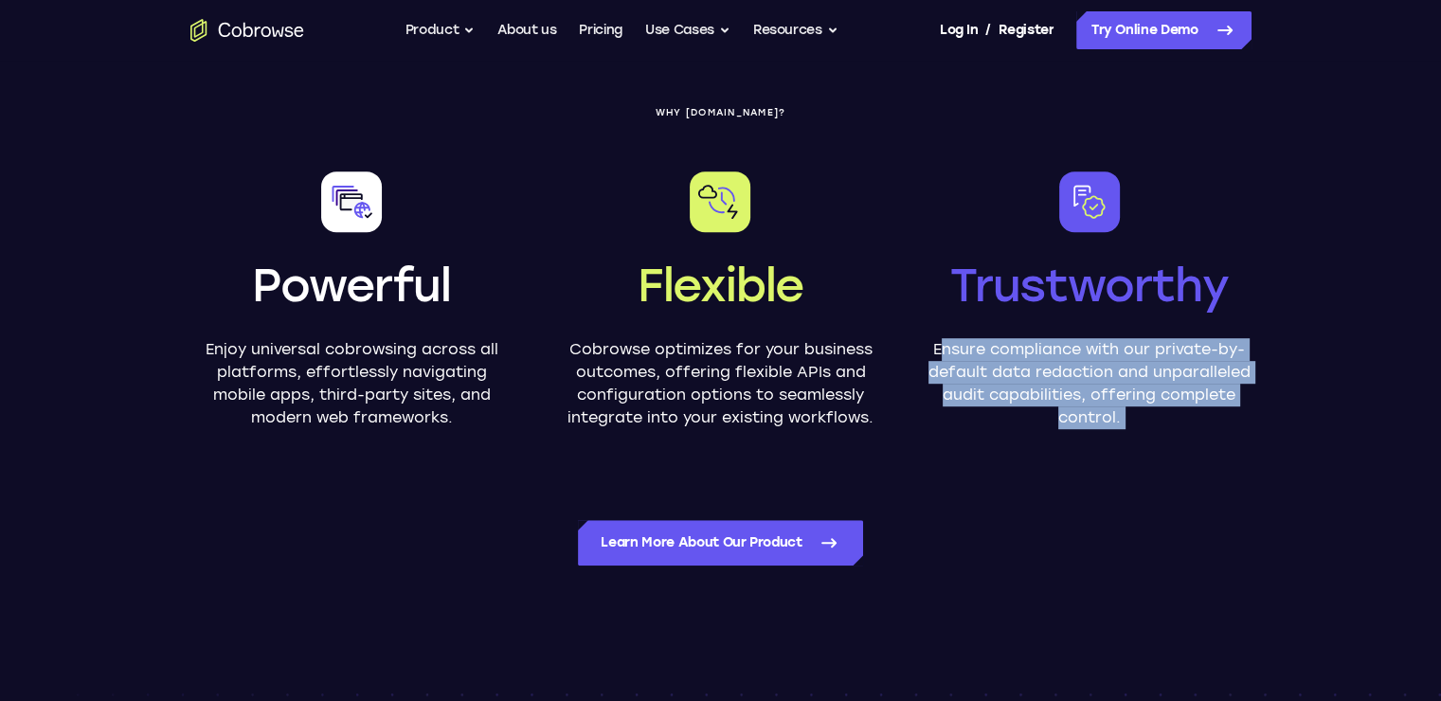
click at [1094, 379] on p "Ensure compliance with our private-by-default data redaction and unparalleled a…" at bounding box center [1089, 383] width 323 height 91
click at [1091, 378] on p "Ensure compliance with our private-by-default data redaction and unparalleled a…" at bounding box center [1089, 383] width 323 height 91
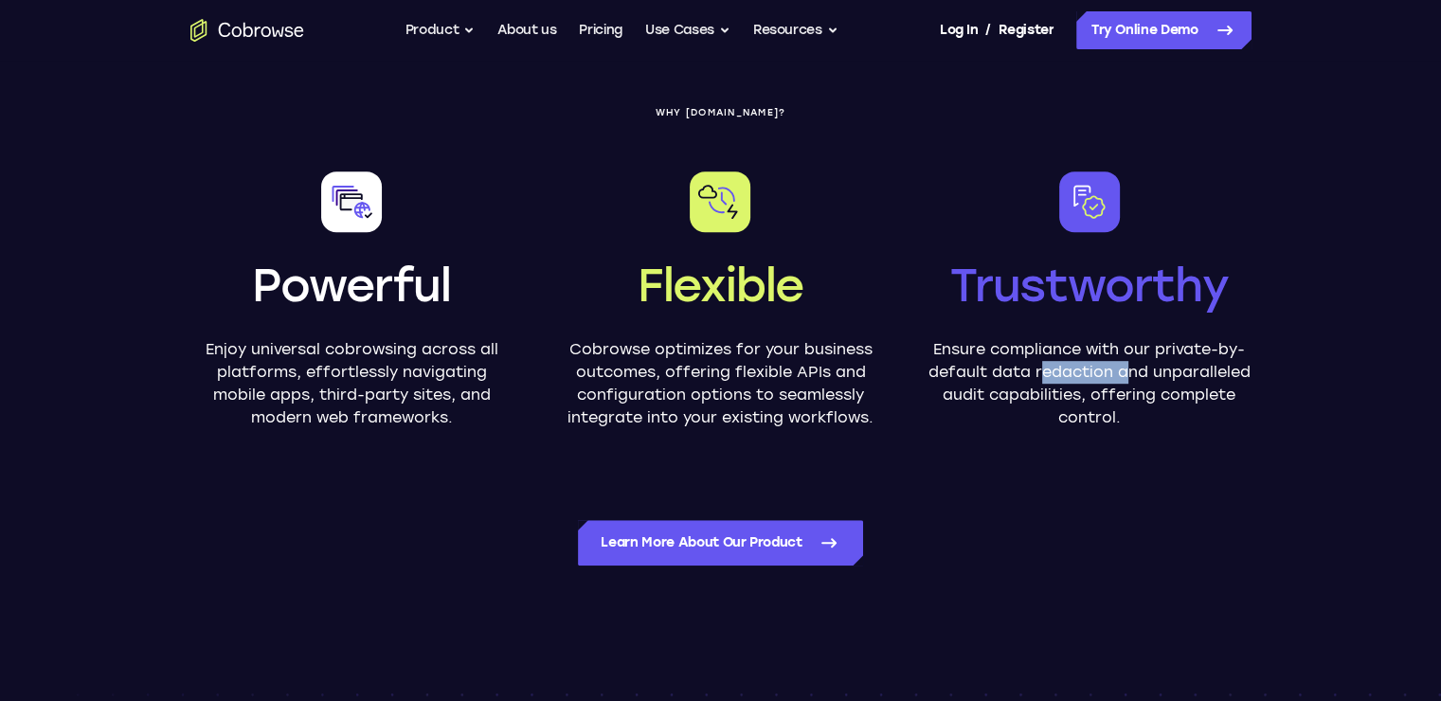
click at [1091, 378] on p "Ensure compliance with our private-by-default data redaction and unparalleled a…" at bounding box center [1089, 383] width 323 height 91
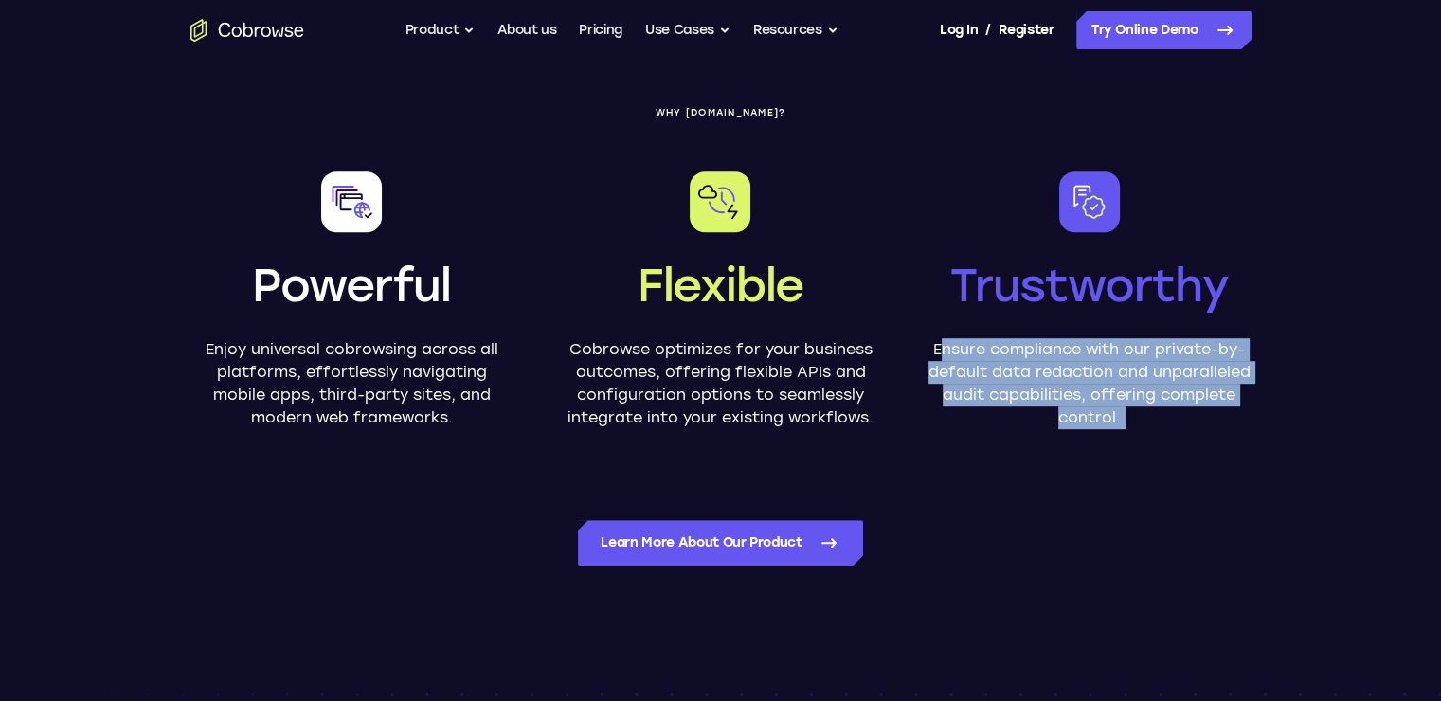
click at [1091, 378] on p "Ensure compliance with our private-by-default data redaction and unparalleled a…" at bounding box center [1089, 383] width 323 height 91
click at [1091, 412] on p "Ensure compliance with our private-by-default data redaction and unparalleled a…" at bounding box center [1089, 383] width 323 height 91
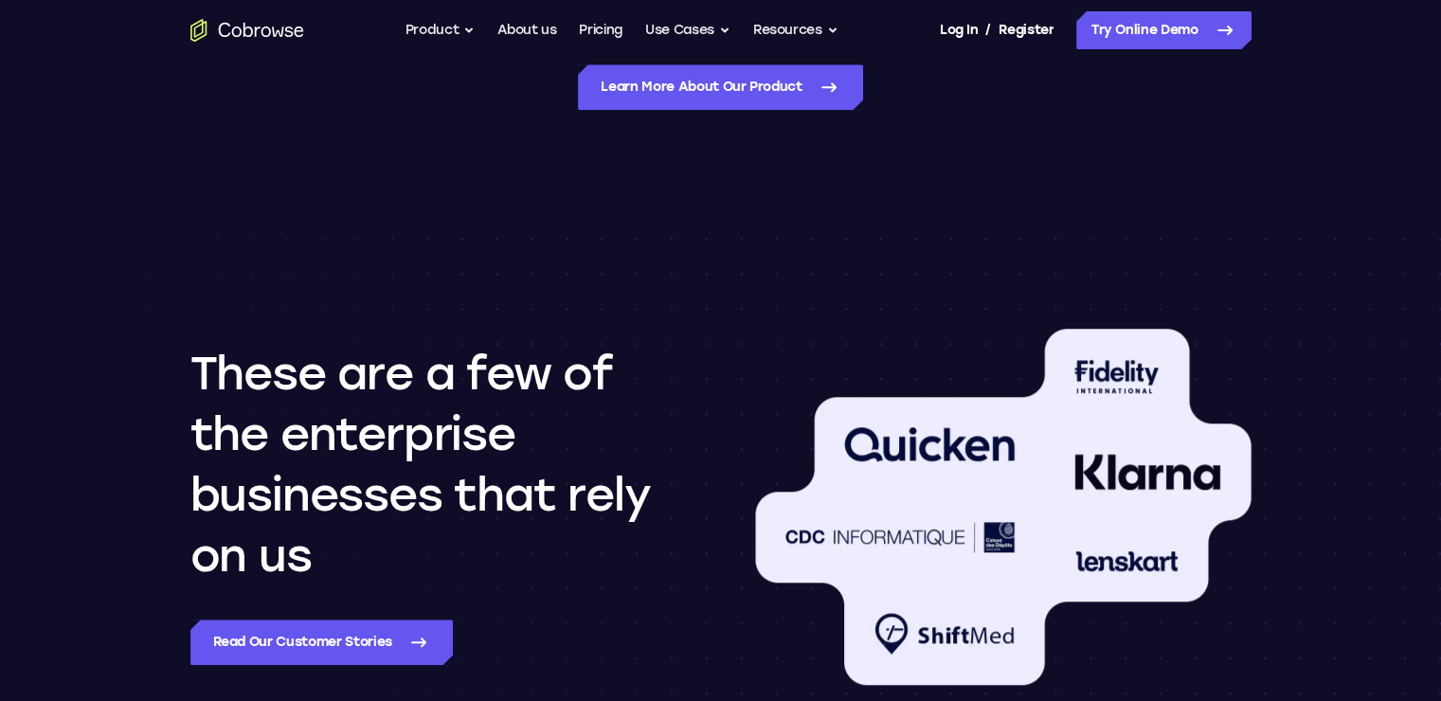
scroll to position [1436, 0]
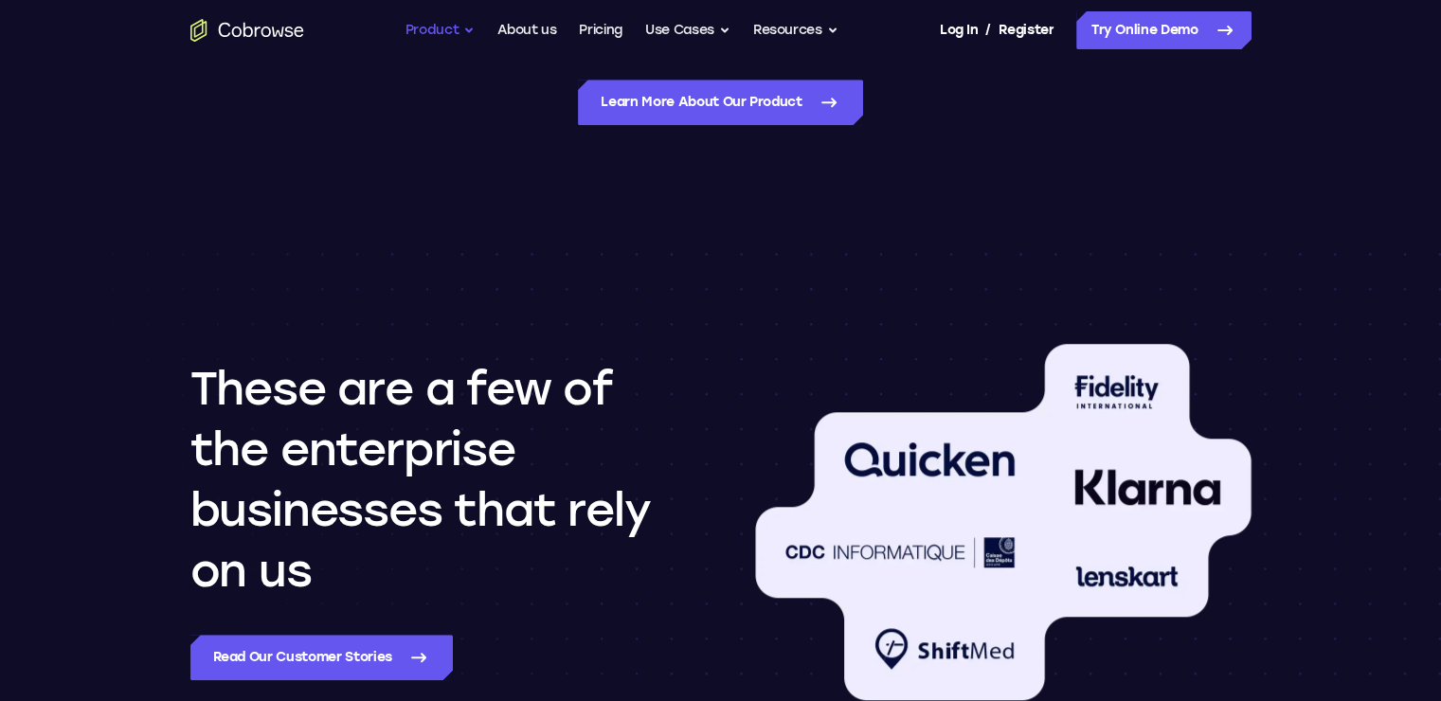
click at [427, 28] on button "Product" at bounding box center [441, 30] width 70 height 38
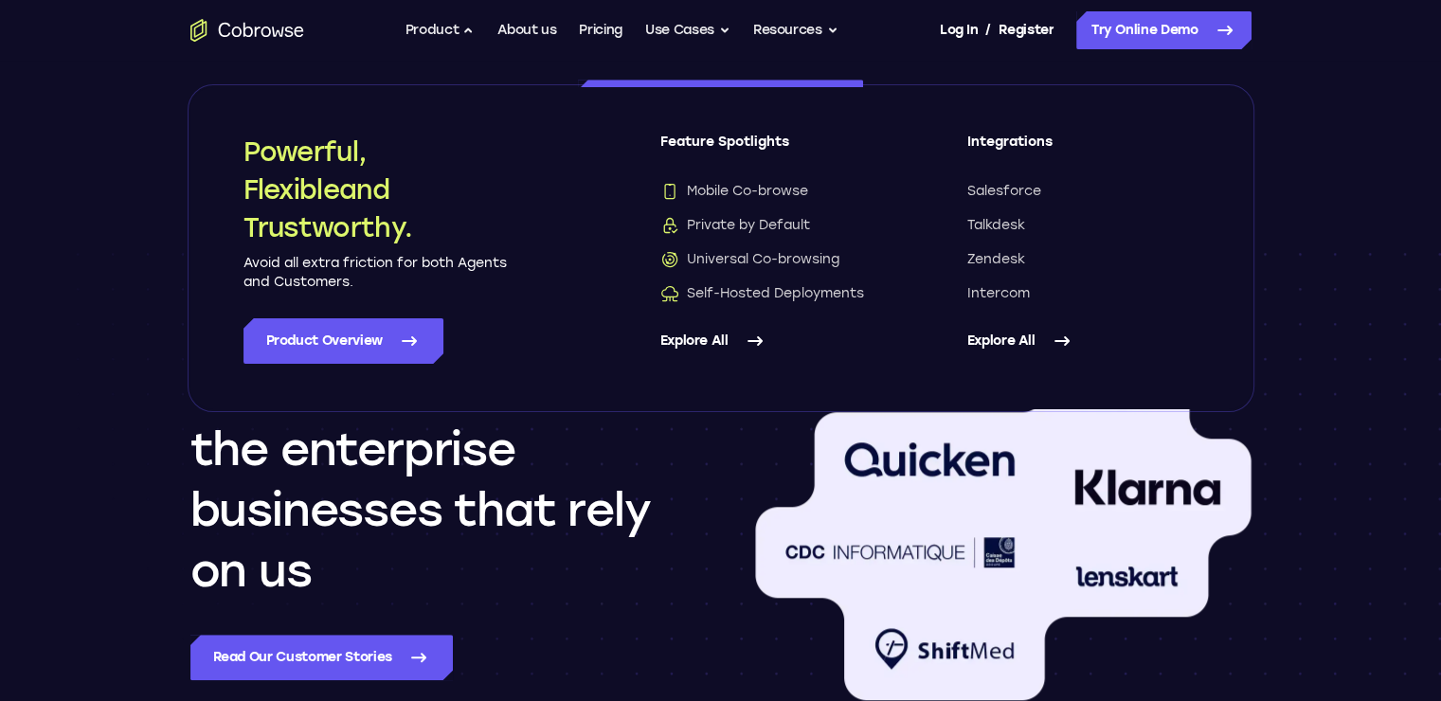
drag, startPoint x: 274, startPoint y: 189, endPoint x: 410, endPoint y: 242, distance: 146.1
click at [410, 242] on h2 "Powerful, Flexible and Trustworthy." at bounding box center [376, 190] width 265 height 114
click at [742, 568] on div "These are a few of the enterprise businesses that rely on us Read our customer …" at bounding box center [721, 537] width 1213 height 568
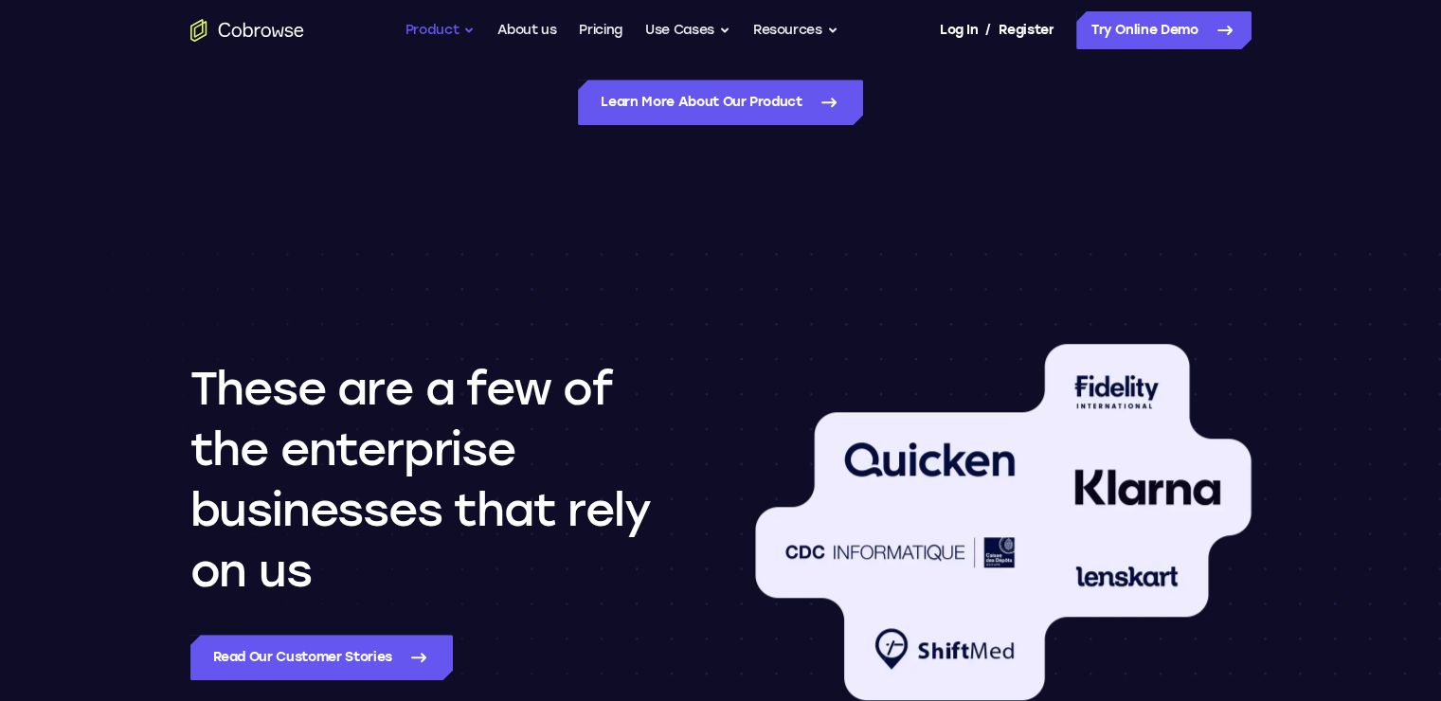
click at [433, 33] on button "Product" at bounding box center [441, 30] width 70 height 38
